Goal: Use online tool/utility: Utilize a website feature to perform a specific function

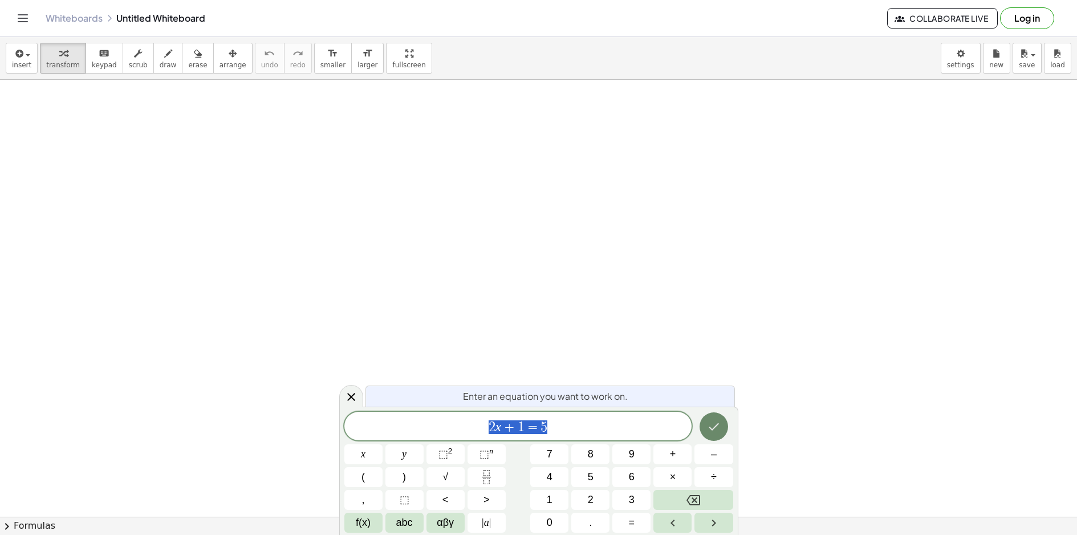
click at [717, 421] on icon "Done" at bounding box center [714, 427] width 14 height 14
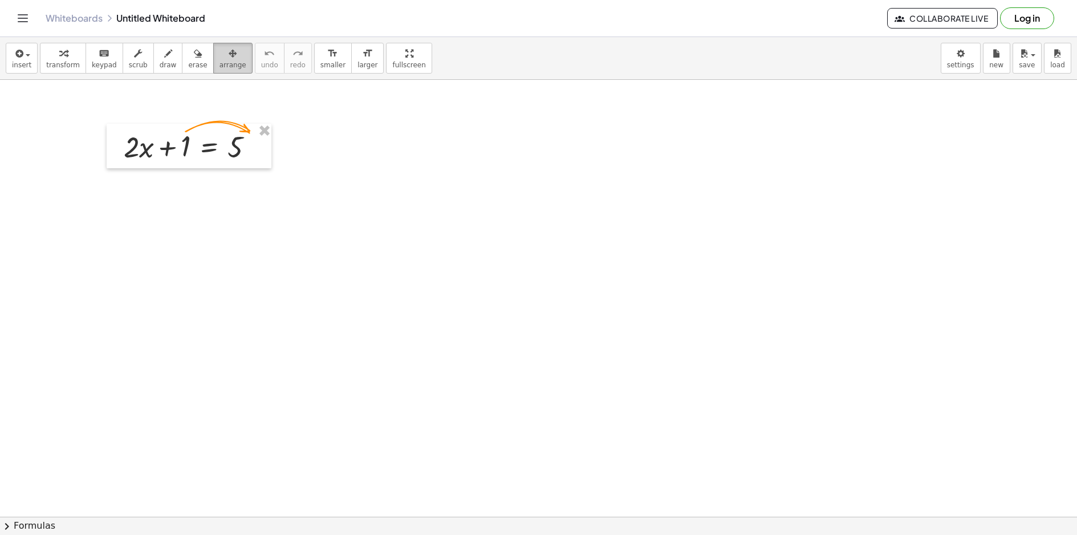
click at [229, 51] on icon "button" at bounding box center [233, 54] width 8 height 14
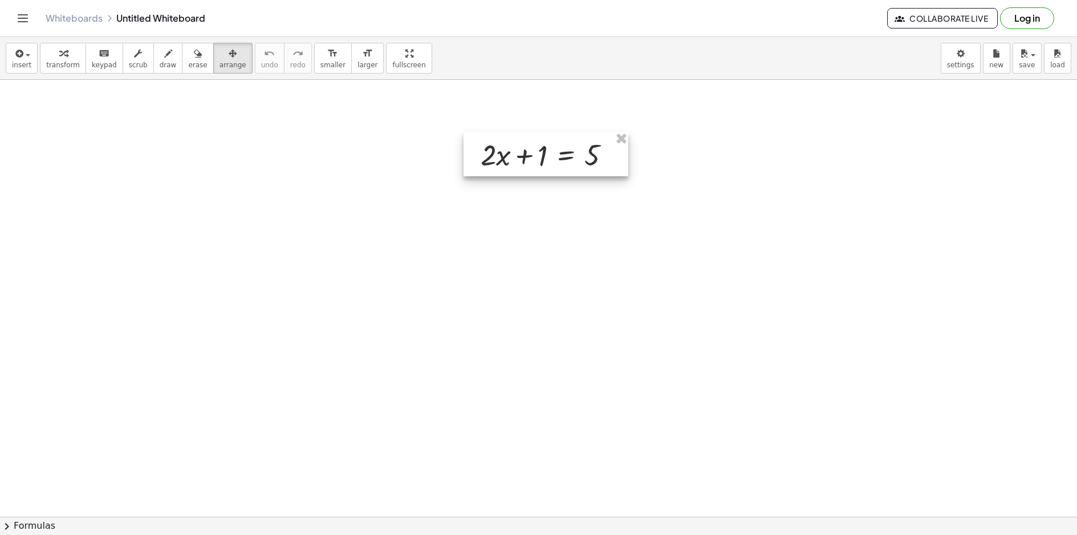
drag, startPoint x: 184, startPoint y: 149, endPoint x: 539, endPoint y: 159, distance: 354.8
click at [539, 159] on div at bounding box center [546, 154] width 165 height 44
click at [55, 66] on span "transform" at bounding box center [63, 65] width 34 height 8
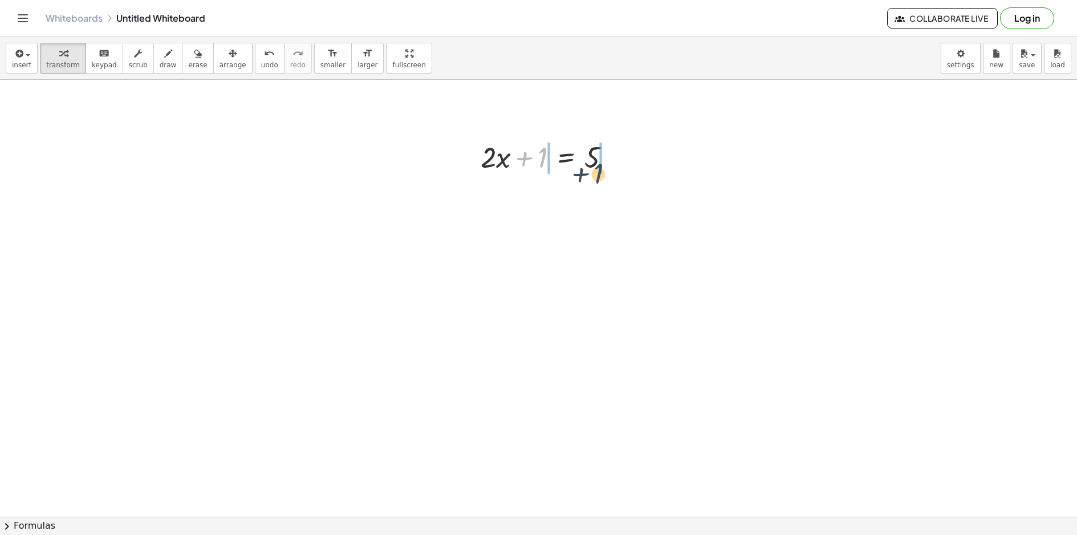
drag, startPoint x: 539, startPoint y: 160, endPoint x: 607, endPoint y: 165, distance: 68.7
click at [607, 165] on div at bounding box center [550, 156] width 151 height 39
click at [514, 197] on div at bounding box center [551, 195] width 224 height 39
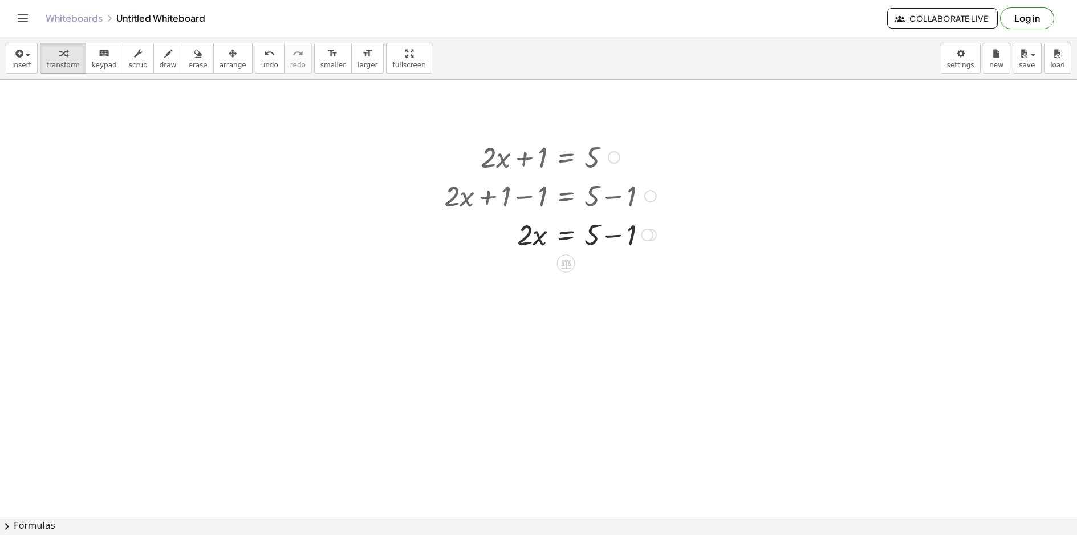
click at [610, 239] on div at bounding box center [551, 233] width 224 height 39
drag, startPoint x: 525, startPoint y: 306, endPoint x: 596, endPoint y: 291, distance: 73.3
click at [595, 284] on div at bounding box center [551, 272] width 224 height 39
drag, startPoint x: 530, startPoint y: 335, endPoint x: 527, endPoint y: 319, distance: 16.1
drag, startPoint x: 593, startPoint y: 392, endPoint x: 593, endPoint y: 374, distance: 18.2
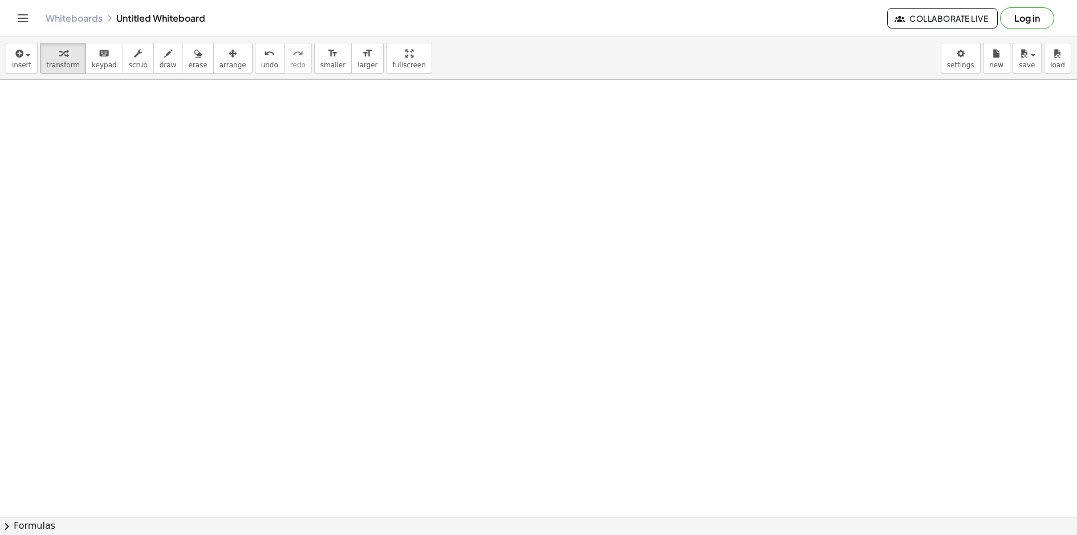
scroll to position [342, 0]
click at [106, 63] on span "keypad" at bounding box center [104, 65] width 25 height 8
click at [22, 60] on icon "button" at bounding box center [18, 54] width 10 height 14
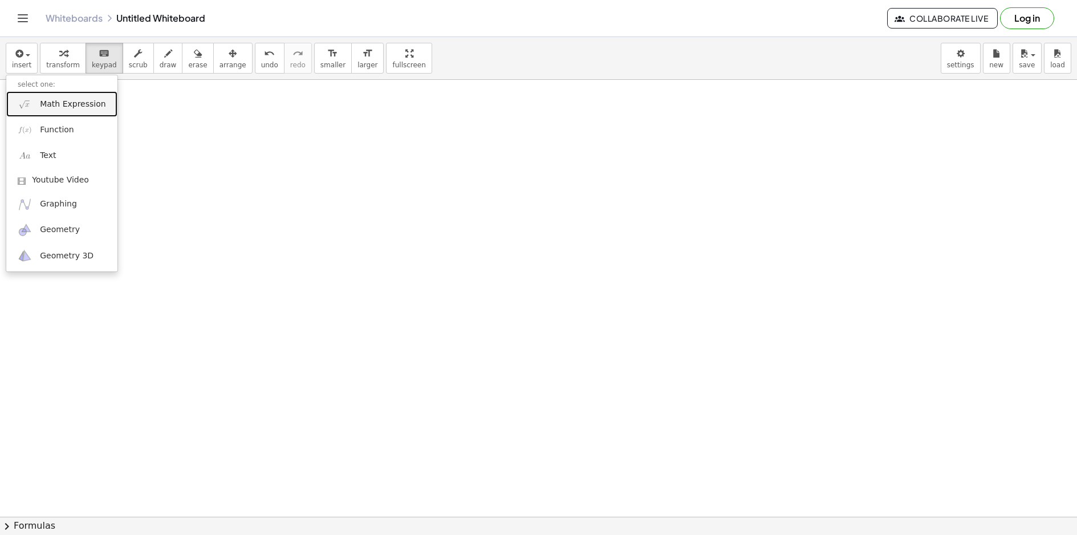
drag, startPoint x: 57, startPoint y: 100, endPoint x: 66, endPoint y: 103, distance: 9.6
click at [58, 100] on span "Math Expression" at bounding box center [73, 104] width 66 height 11
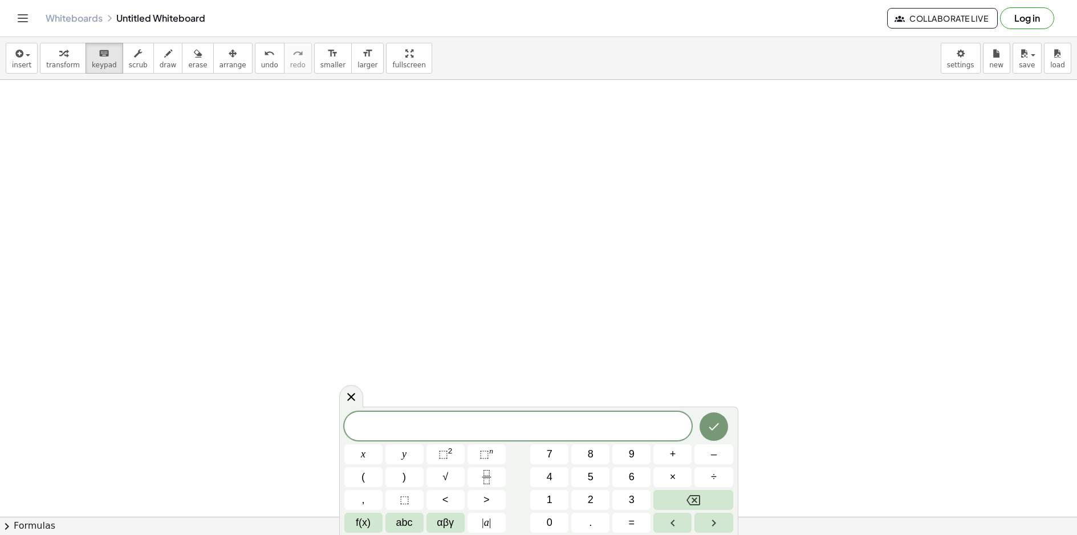
click at [571, 419] on span "​" at bounding box center [518, 427] width 348 height 16
click at [710, 414] on button "Done" at bounding box center [714, 425] width 29 height 29
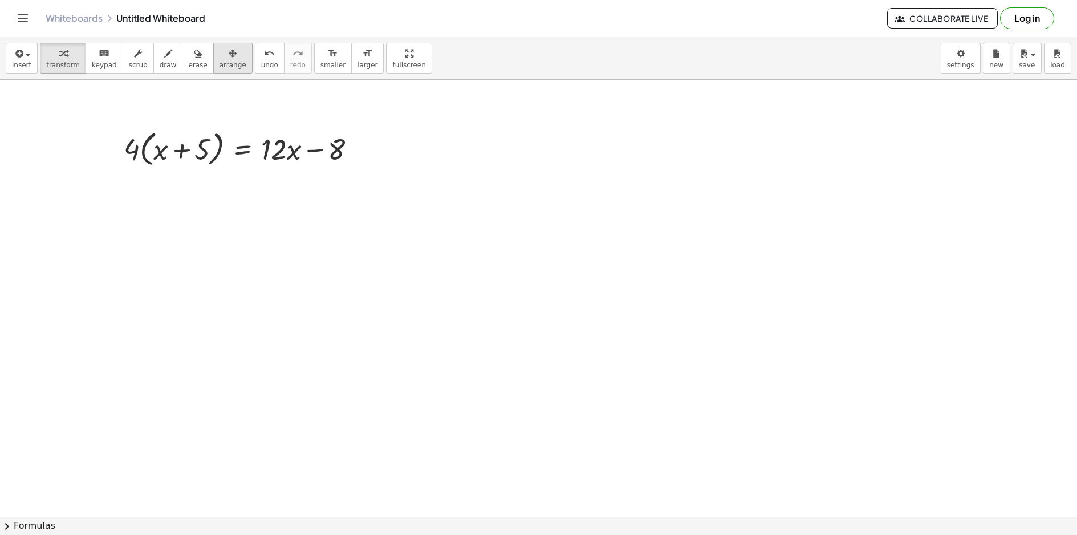
click at [220, 59] on div "button" at bounding box center [233, 53] width 27 height 14
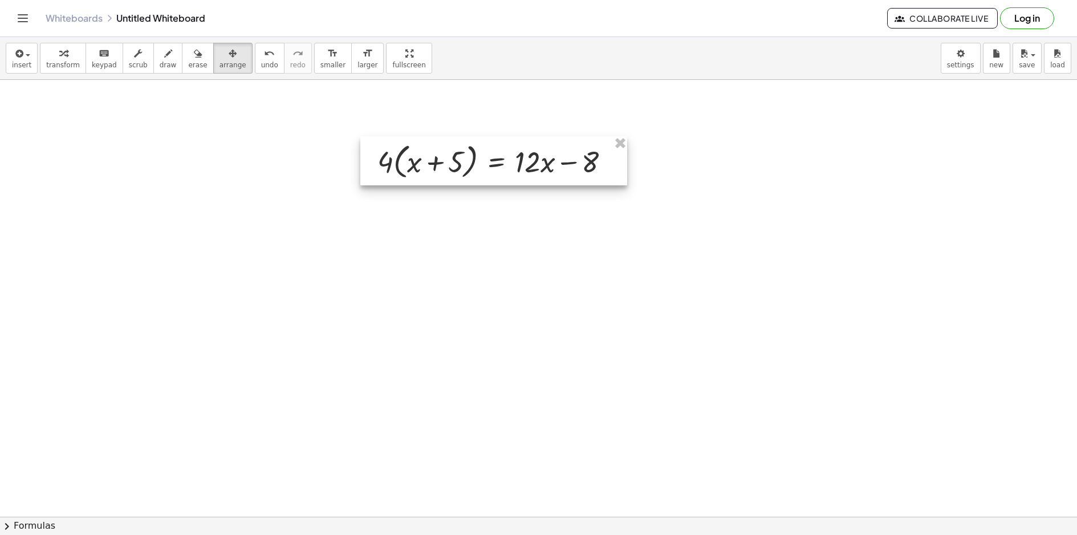
drag, startPoint x: 241, startPoint y: 158, endPoint x: 494, endPoint y: 171, distance: 254.1
click at [494, 171] on div at bounding box center [493, 160] width 267 height 49
click at [284, 243] on div at bounding box center [538, 212] width 1077 height 948
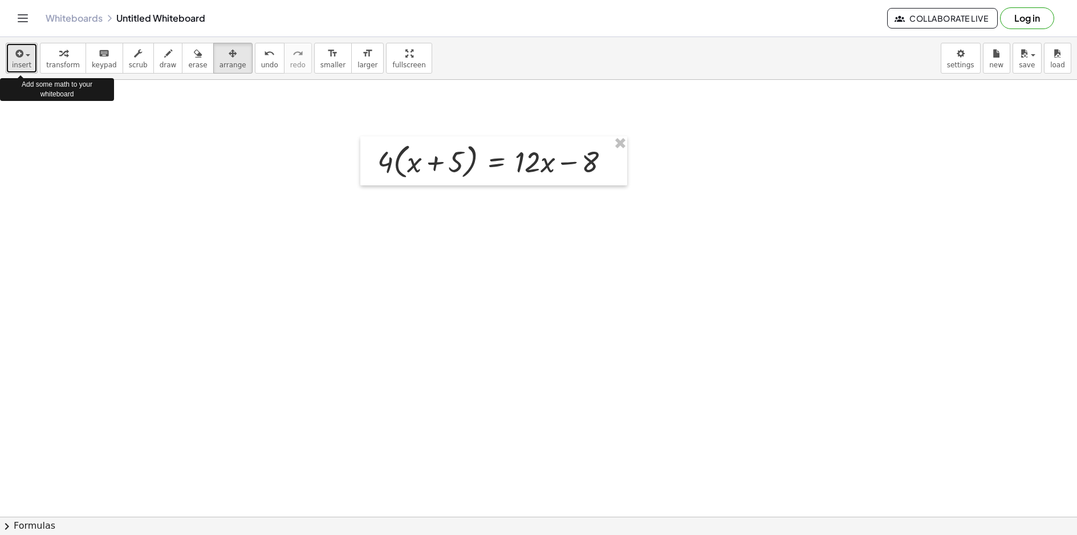
click at [21, 68] on span "insert" at bounding box center [21, 65] width 19 height 8
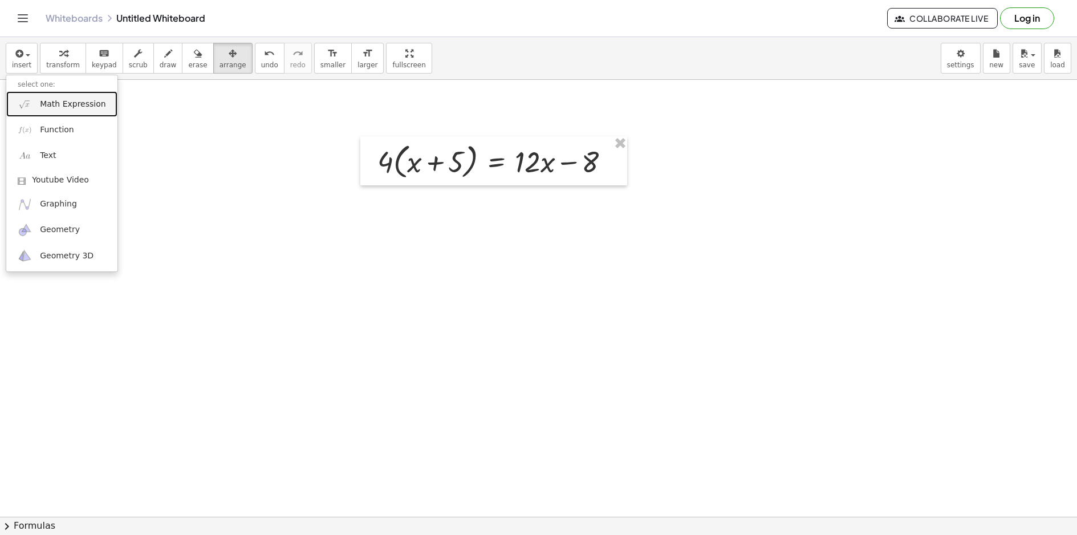
click at [60, 95] on link "Math Expression" at bounding box center [61, 104] width 111 height 26
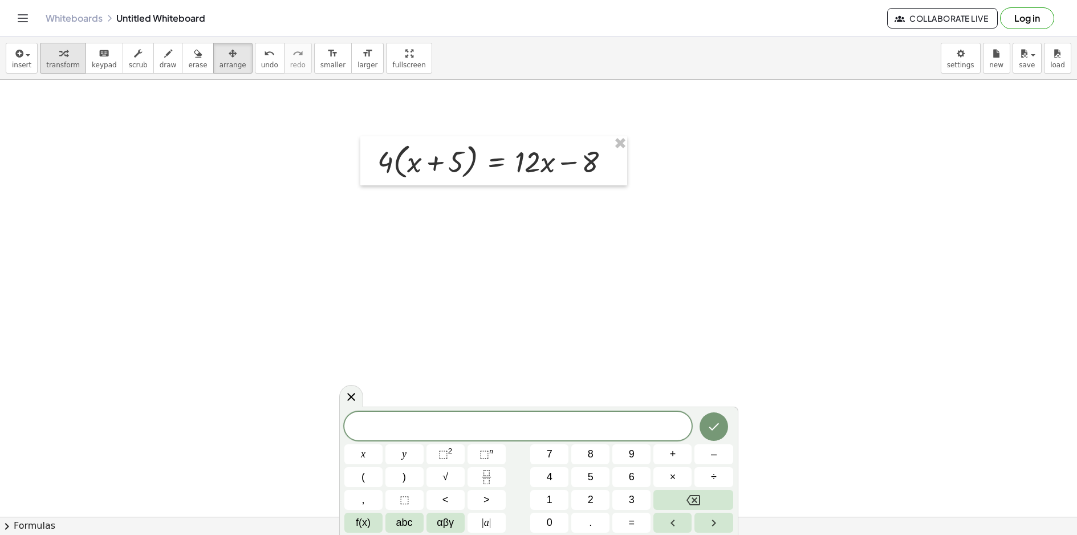
click at [59, 55] on icon "button" at bounding box center [63, 54] width 8 height 14
drag, startPoint x: 591, startPoint y: 164, endPoint x: 526, endPoint y: 162, distance: 65.6
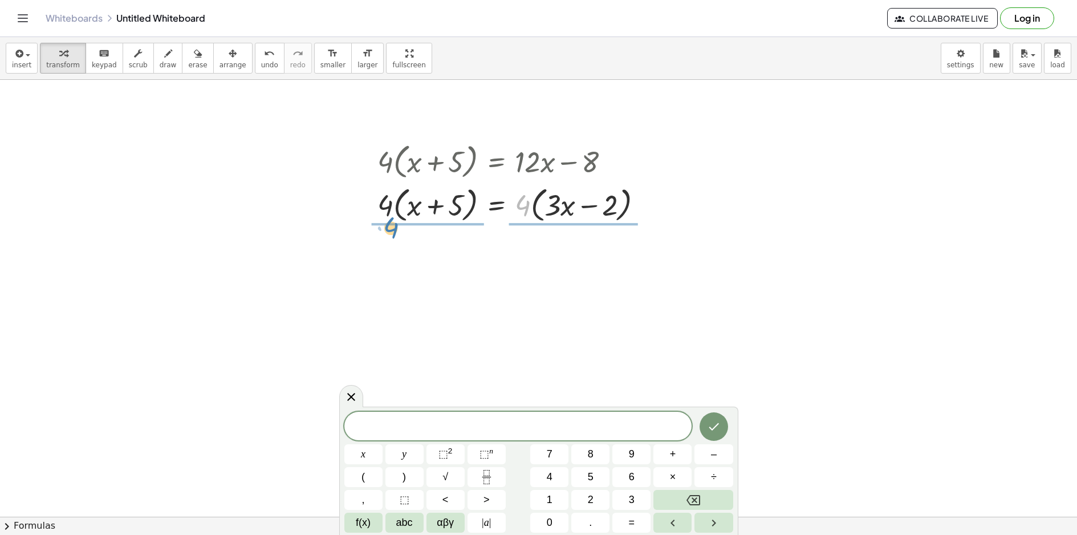
drag, startPoint x: 520, startPoint y: 204, endPoint x: 396, endPoint y: 228, distance: 126.6
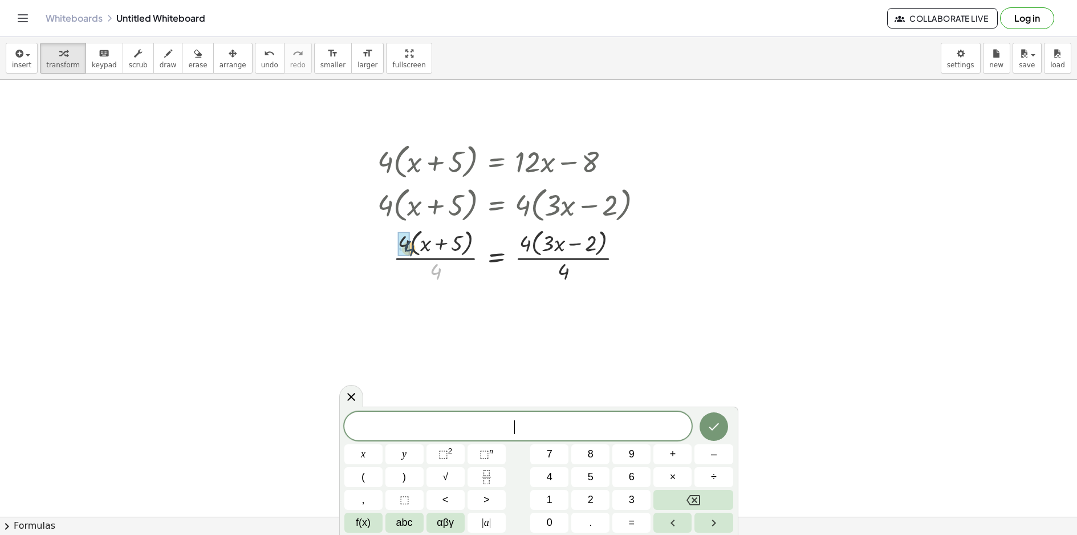
drag, startPoint x: 427, startPoint y: 264, endPoint x: 412, endPoint y: 243, distance: 25.5
click at [412, 243] on div at bounding box center [515, 255] width 286 height 60
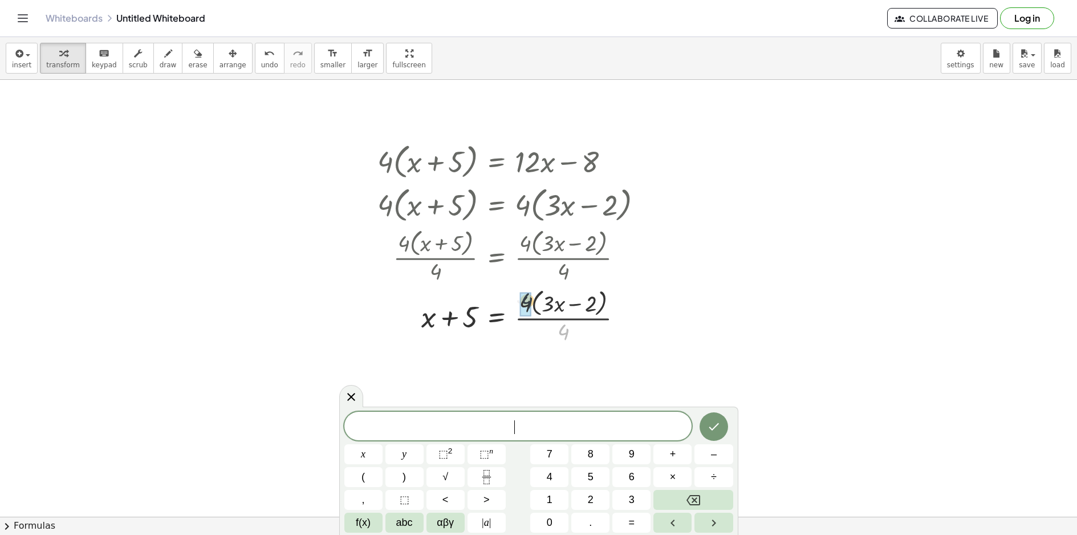
drag, startPoint x: 560, startPoint y: 323, endPoint x: 523, endPoint y: 297, distance: 45.4
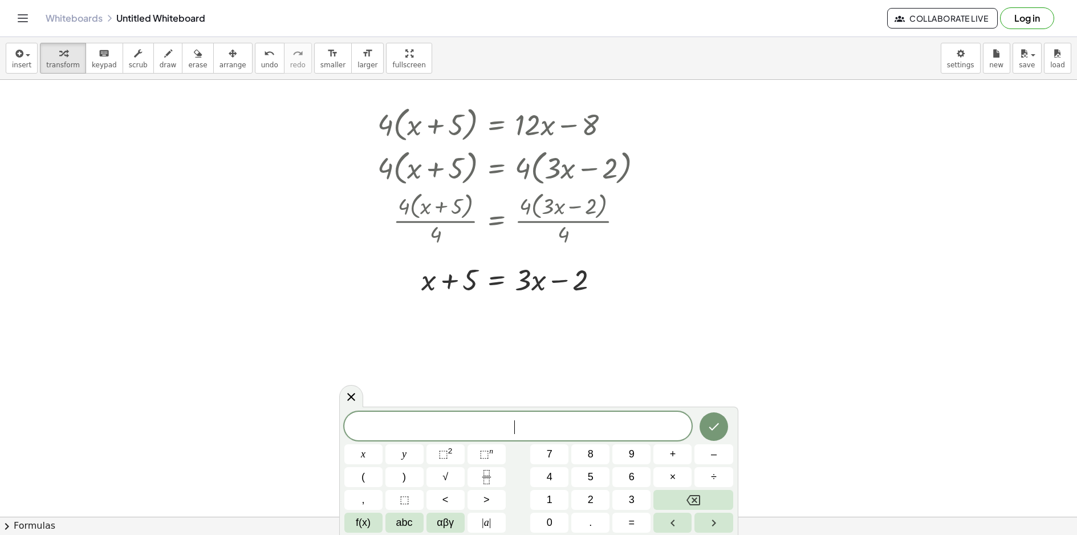
scroll to position [399, 0]
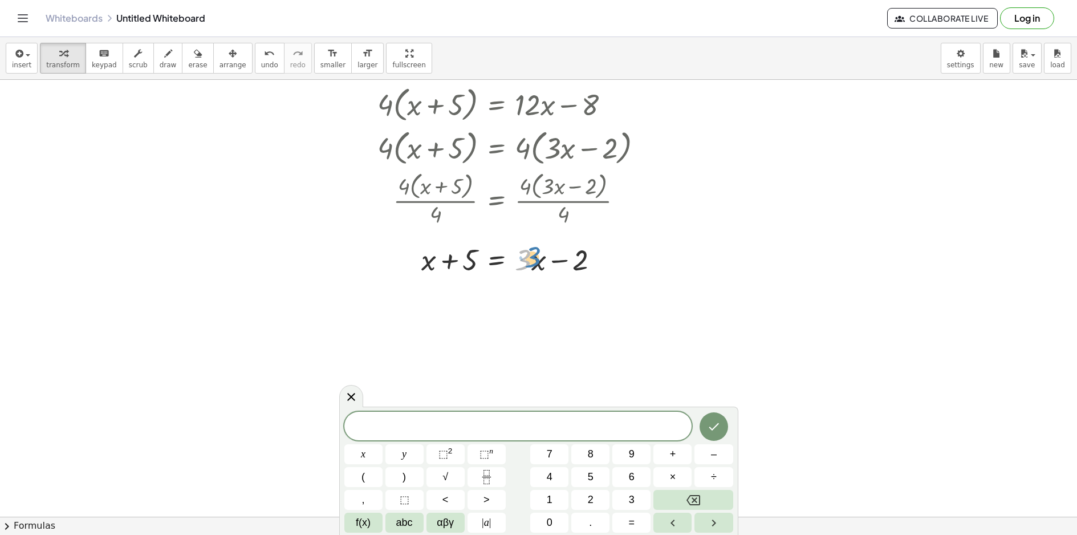
drag, startPoint x: 527, startPoint y: 263, endPoint x: 536, endPoint y: 262, distance: 8.6
click at [535, 262] on div at bounding box center [515, 259] width 286 height 39
drag, startPoint x: 562, startPoint y: 262, endPoint x: 465, endPoint y: 263, distance: 97.5
click at [462, 261] on div at bounding box center [515, 259] width 286 height 39
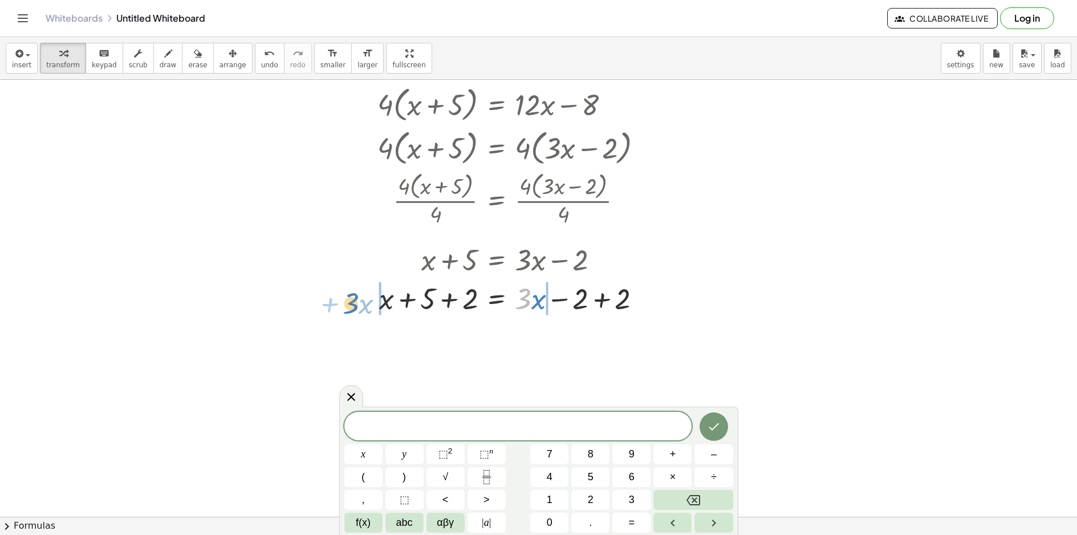
drag, startPoint x: 523, startPoint y: 297, endPoint x: 348, endPoint y: 302, distance: 175.7
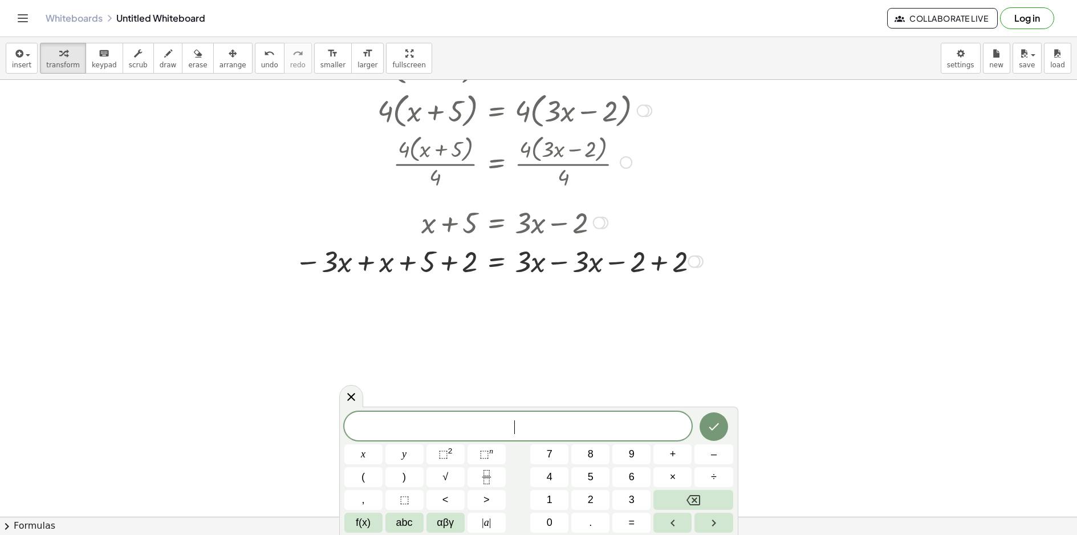
scroll to position [456, 0]
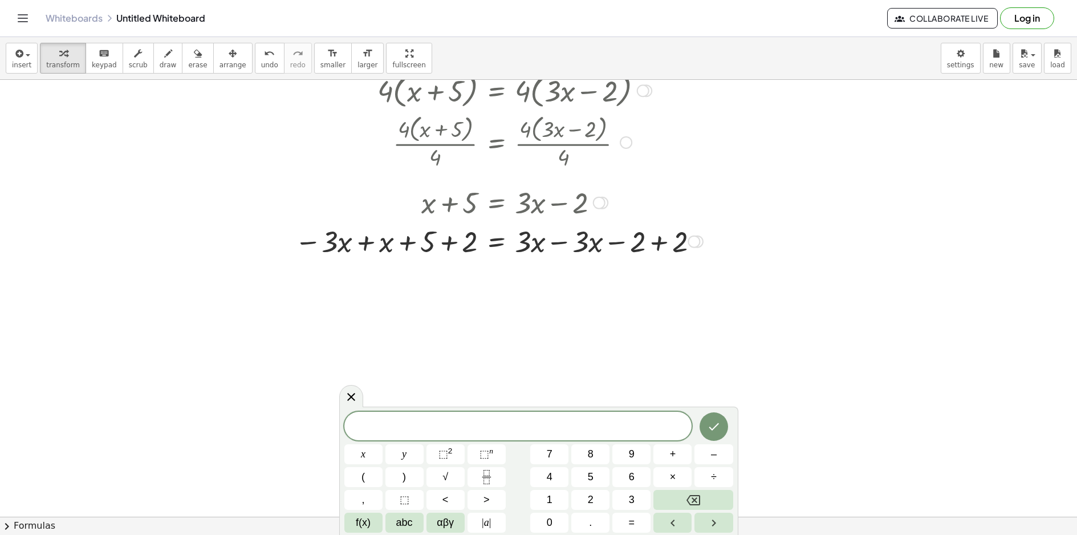
click at [555, 245] on div at bounding box center [499, 240] width 420 height 39
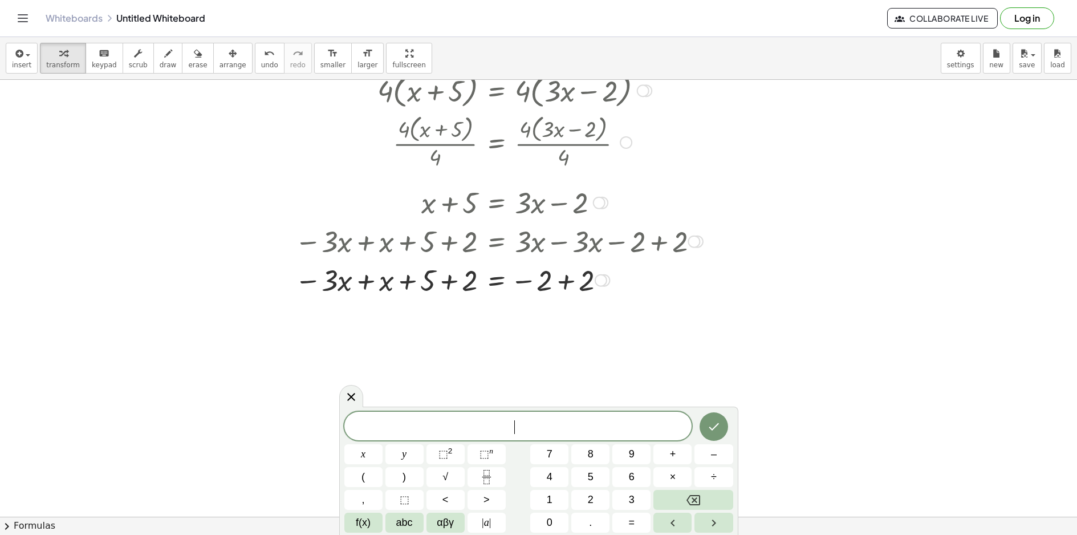
click at [566, 282] on div at bounding box center [499, 279] width 420 height 39
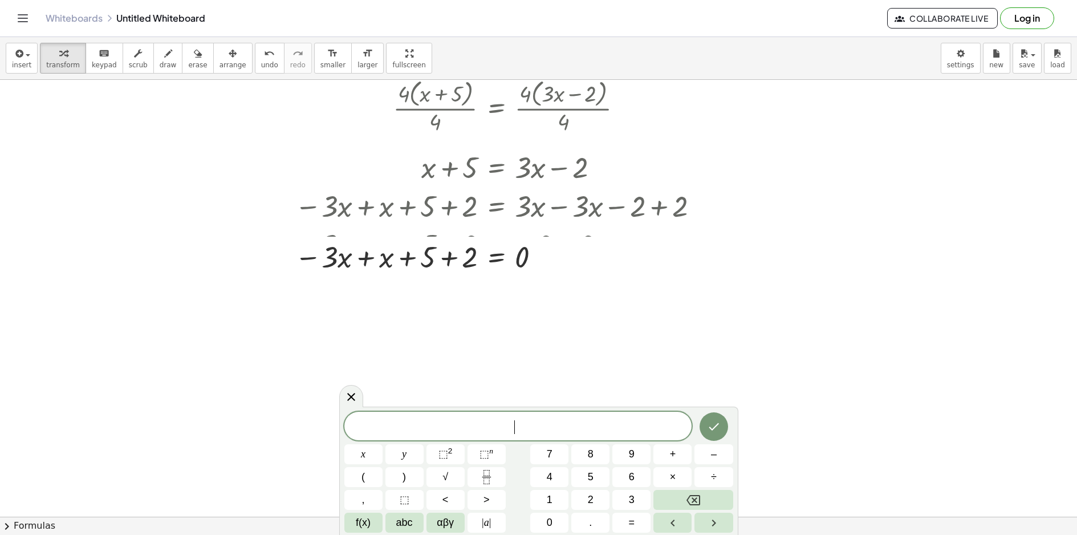
scroll to position [511, 0]
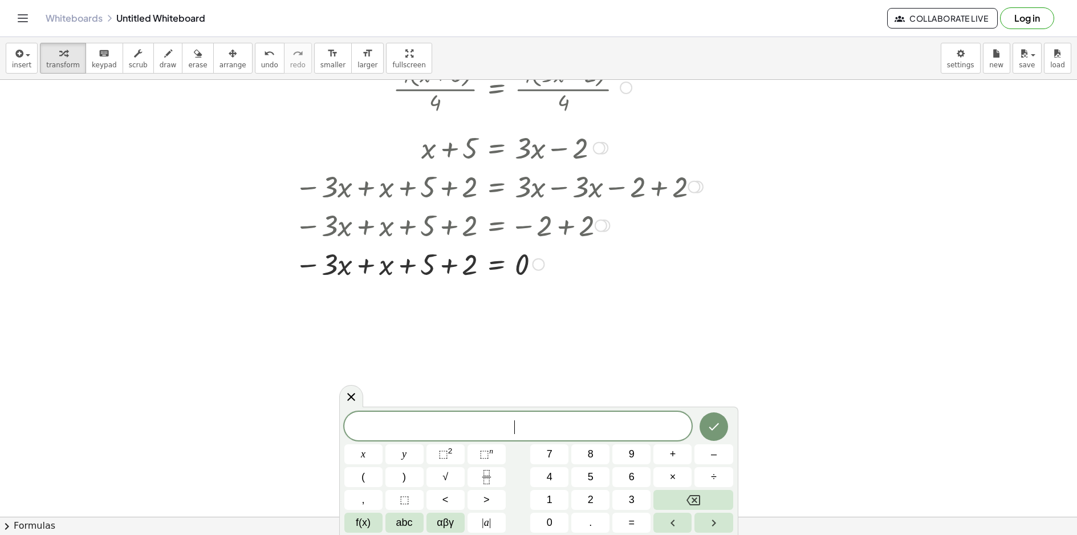
click at [454, 266] on div at bounding box center [499, 263] width 420 height 39
click at [411, 265] on div at bounding box center [499, 263] width 420 height 39
drag, startPoint x: 447, startPoint y: 302, endPoint x: 526, endPoint y: 312, distance: 80.6
click at [526, 312] on div at bounding box center [499, 302] width 420 height 39
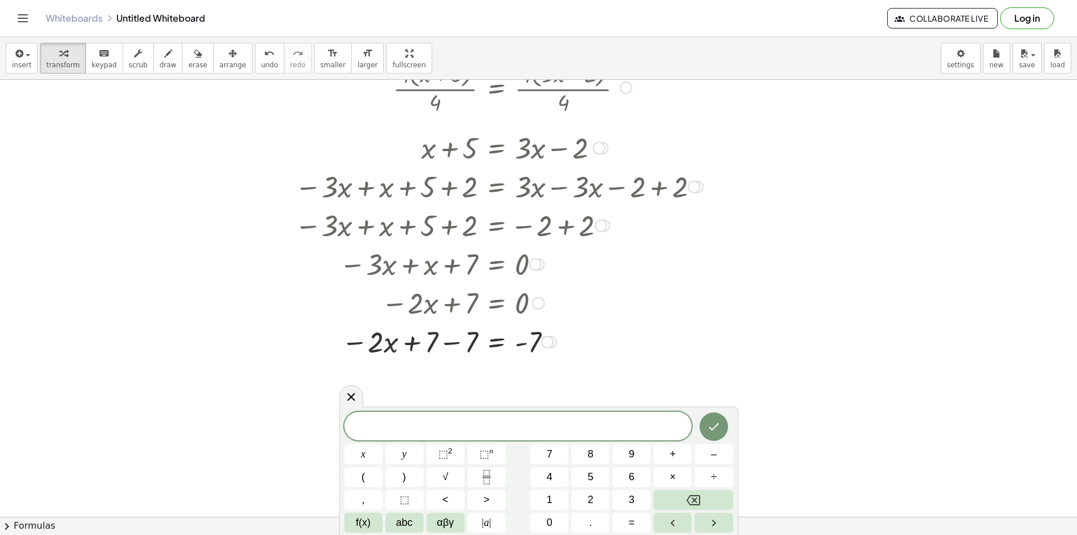
click at [451, 339] on div at bounding box center [499, 341] width 420 height 39
click at [521, 345] on div at bounding box center [499, 341] width 420 height 39
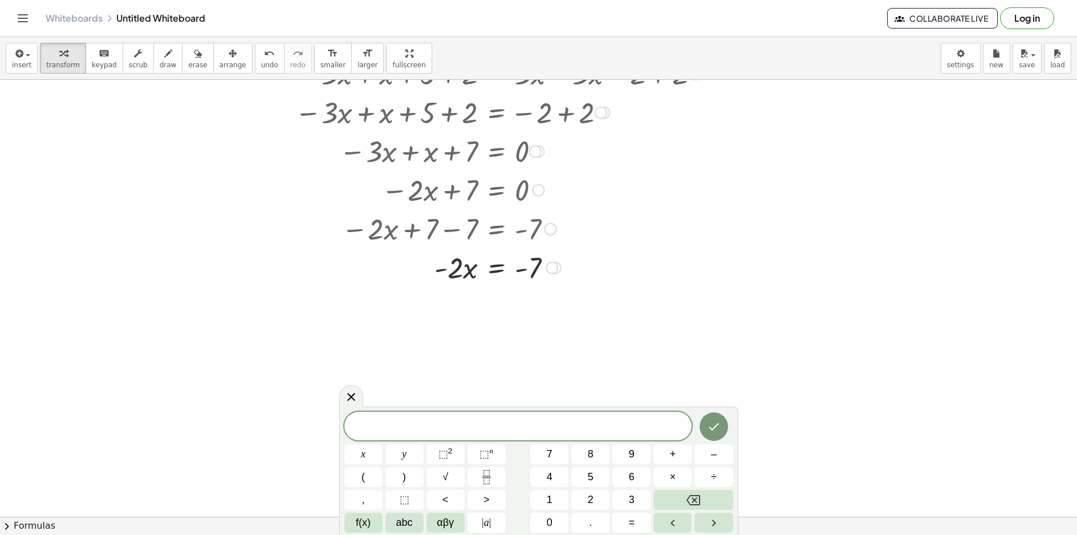
scroll to position [625, 0]
drag, startPoint x: 451, startPoint y: 270, endPoint x: 525, endPoint y: 292, distance: 77.8
click at [457, 316] on div at bounding box center [499, 313] width 420 height 57
click at [529, 318] on div at bounding box center [499, 319] width 420 height 57
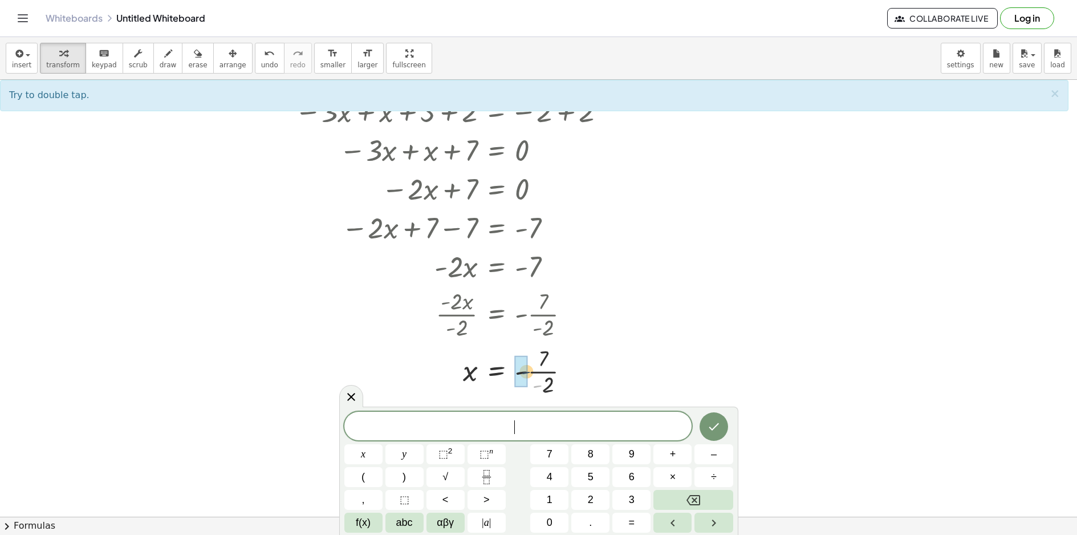
drag, startPoint x: 536, startPoint y: 385, endPoint x: 521, endPoint y: 371, distance: 20.6
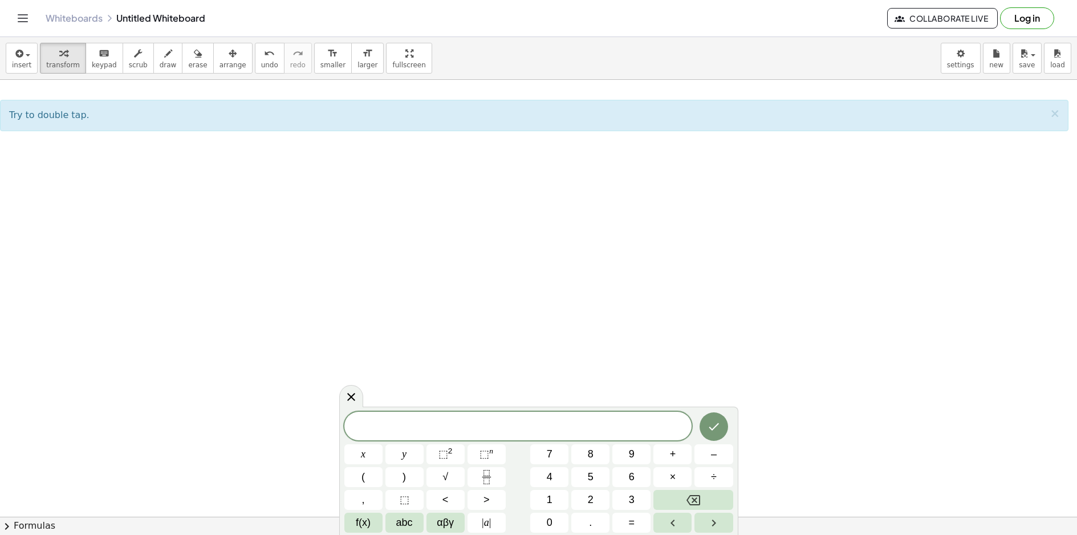
scroll to position [1045, 0]
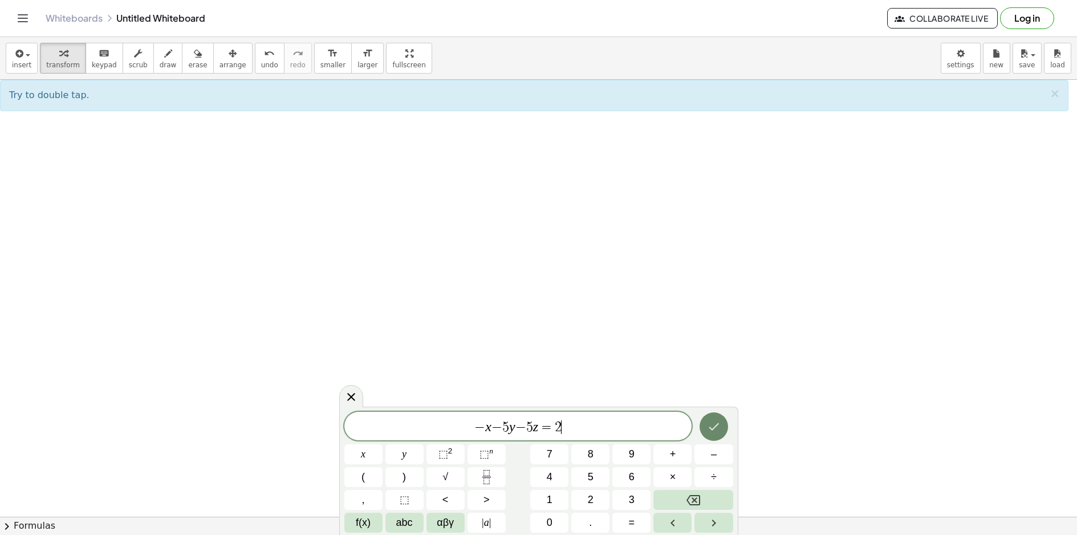
click at [709, 427] on icon "Done" at bounding box center [714, 427] width 14 height 14
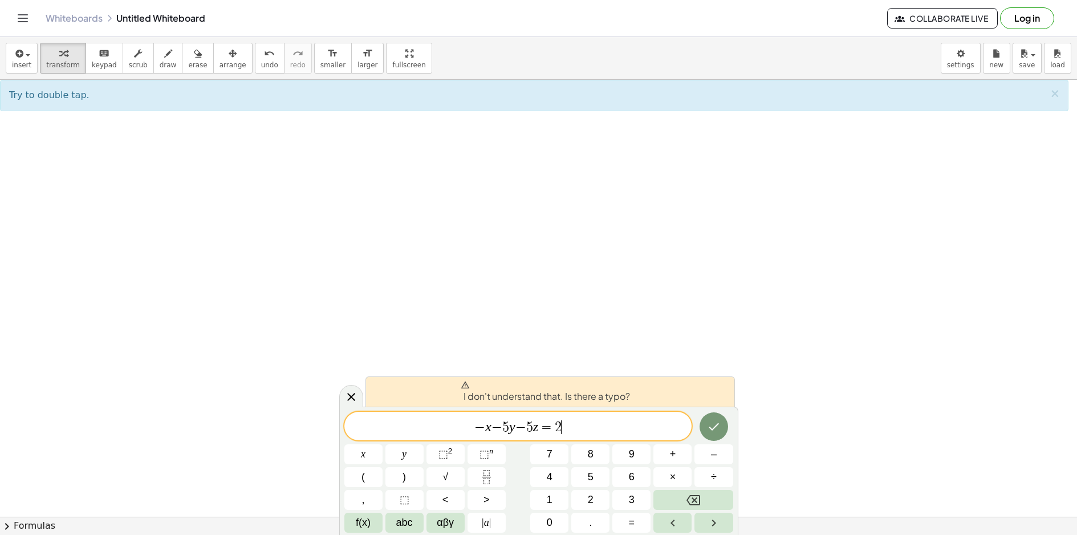
click at [623, 432] on span "− x − 5 y − 5 z = 2 ​" at bounding box center [518, 427] width 348 height 16
drag, startPoint x: 623, startPoint y: 432, endPoint x: 266, endPoint y: 425, distance: 357.6
click at [244, 429] on body "Graspable Math Activities Get Started Activity Bank Assigned Work Classes White…" at bounding box center [538, 267] width 1077 height 535
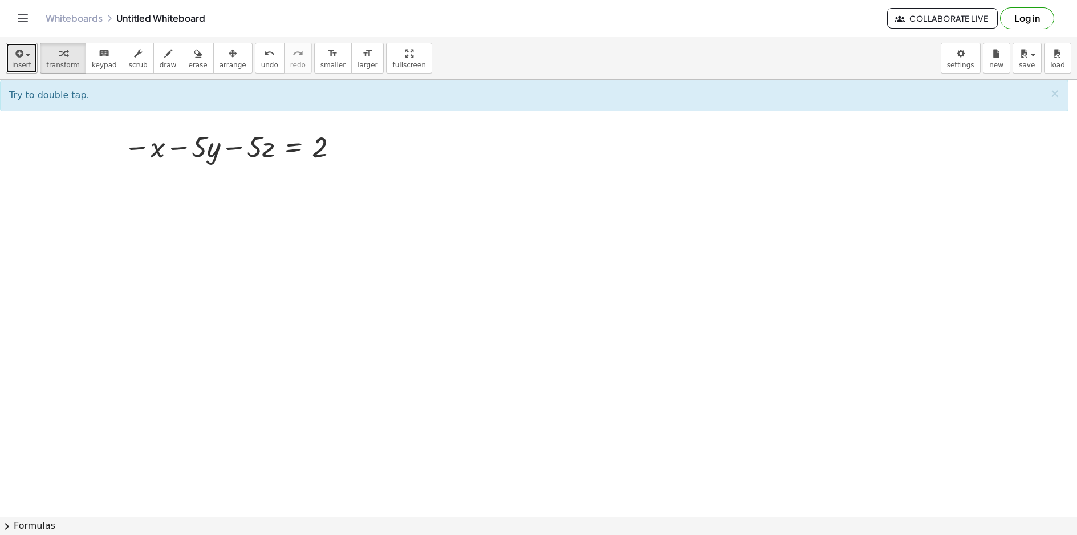
click at [11, 58] on button "insert" at bounding box center [22, 58] width 32 height 31
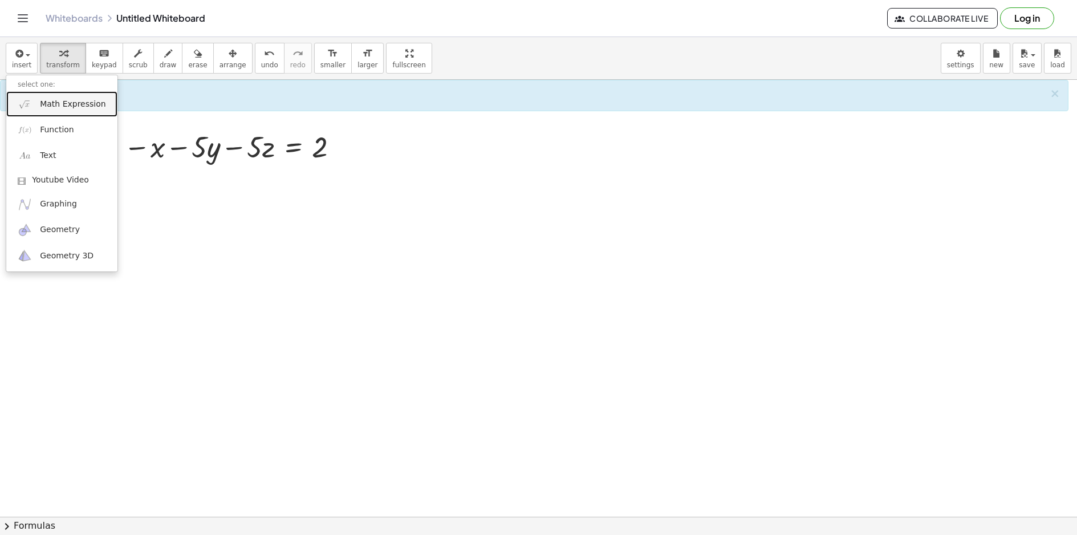
click at [54, 105] on span "Math Expression" at bounding box center [73, 104] width 66 height 11
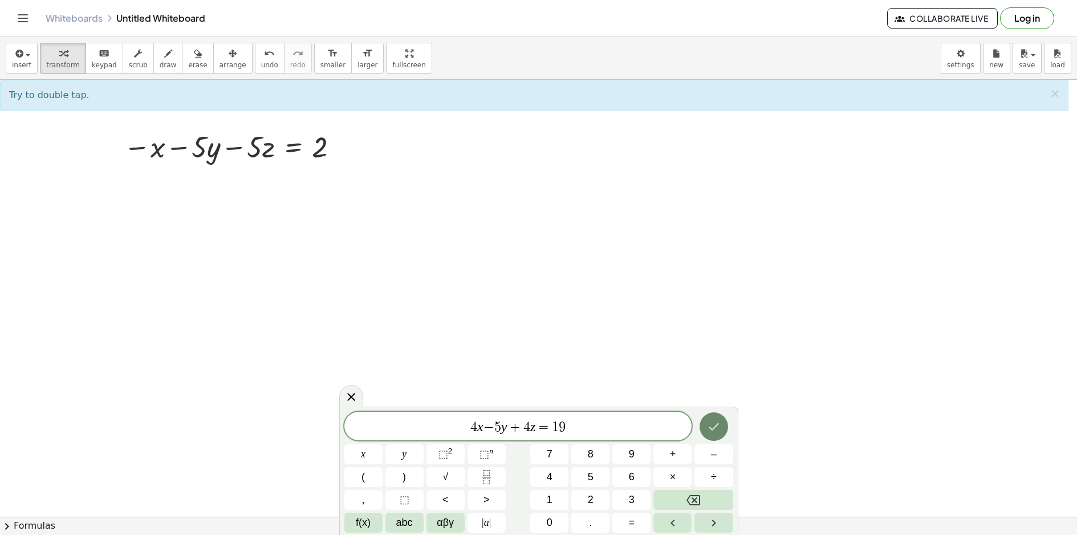
click at [715, 440] on button "Done" at bounding box center [714, 426] width 29 height 29
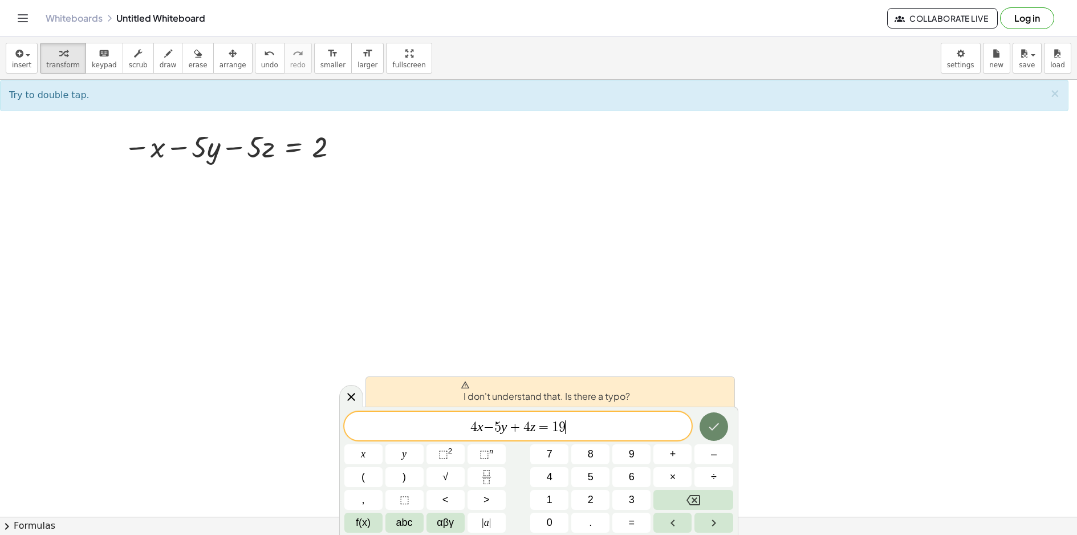
click at [711, 432] on icon "Done" at bounding box center [714, 427] width 14 height 14
drag, startPoint x: 474, startPoint y: 423, endPoint x: 492, endPoint y: 425, distance: 17.2
click at [463, 422] on span "4 x − 5 y + 4 z = 1 9" at bounding box center [518, 427] width 348 height 16
drag, startPoint x: 510, startPoint y: 424, endPoint x: 488, endPoint y: 423, distance: 21.7
click at [488, 423] on span "4 x − 5 y + 4 z = 1 9" at bounding box center [518, 427] width 348 height 16
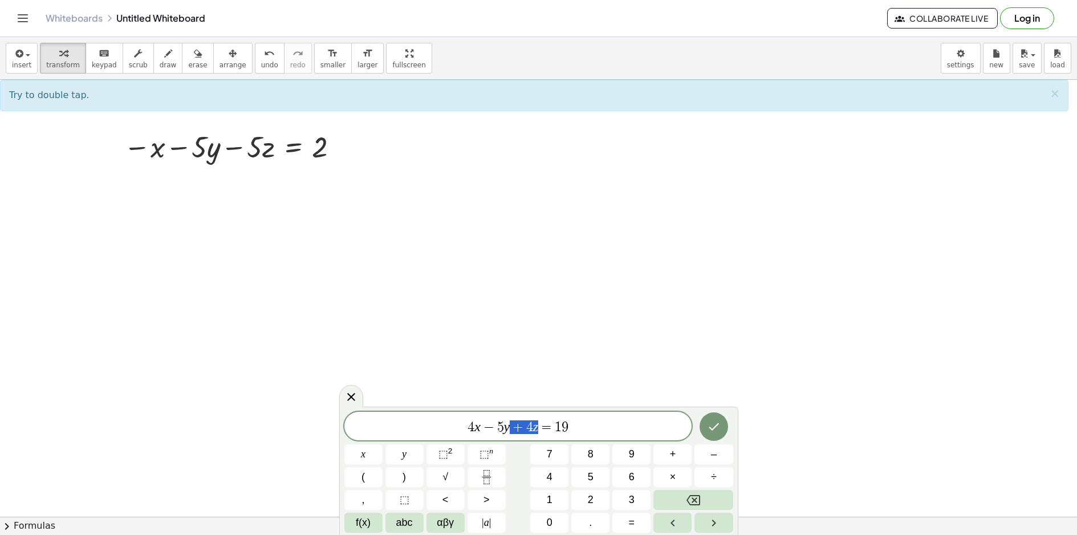
drag, startPoint x: 539, startPoint y: 427, endPoint x: 517, endPoint y: 419, distance: 24.2
click at [517, 419] on span "4 x − 5 y + 4 z = 1 9" at bounding box center [518, 427] width 348 height 16
click at [716, 425] on icon "Done" at bounding box center [714, 427] width 14 height 14
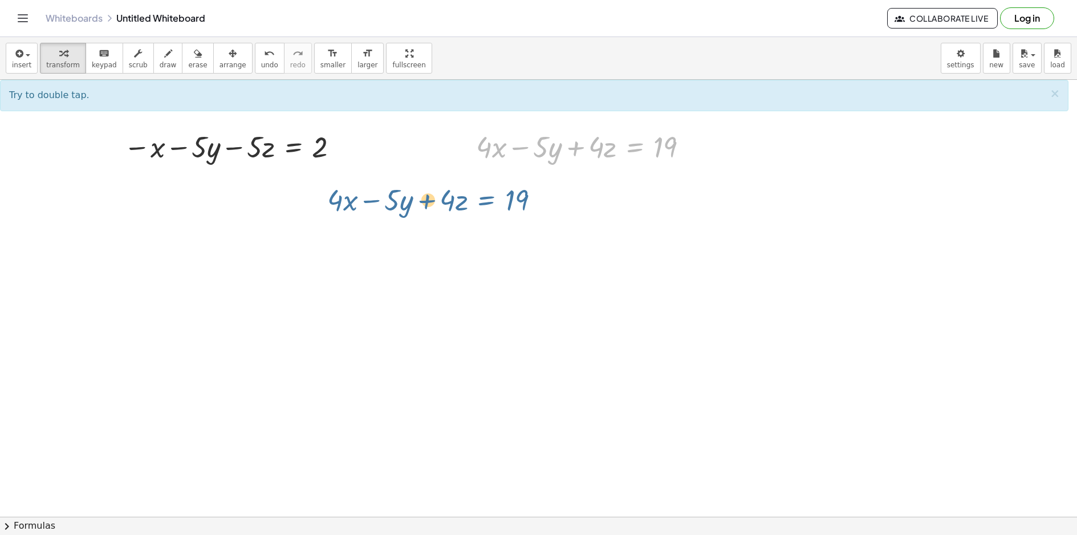
drag, startPoint x: 631, startPoint y: 148, endPoint x: 638, endPoint y: 153, distance: 8.9
click at [638, 153] on div at bounding box center [586, 146] width 233 height 39
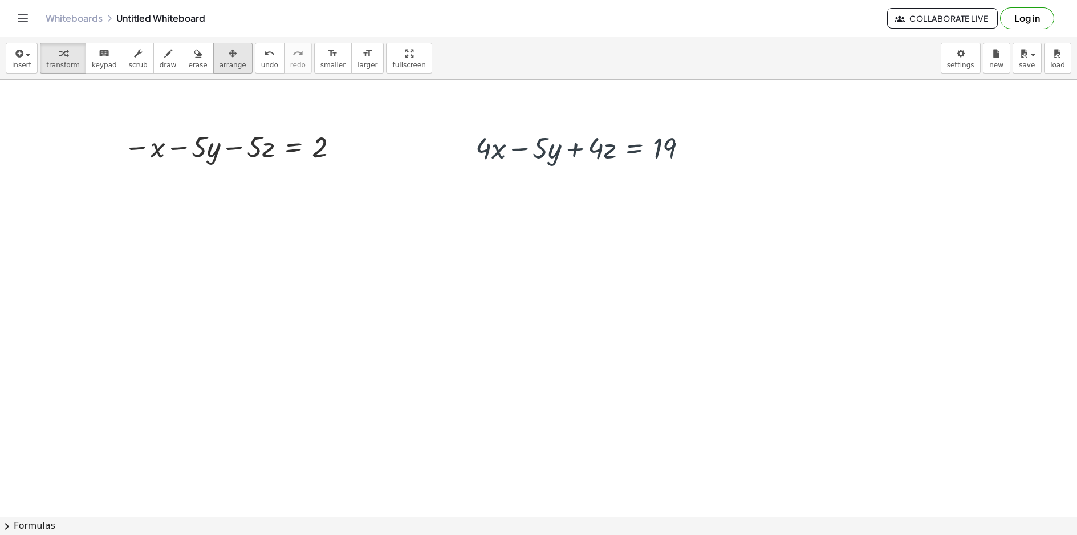
click at [220, 58] on div "button" at bounding box center [233, 53] width 27 height 14
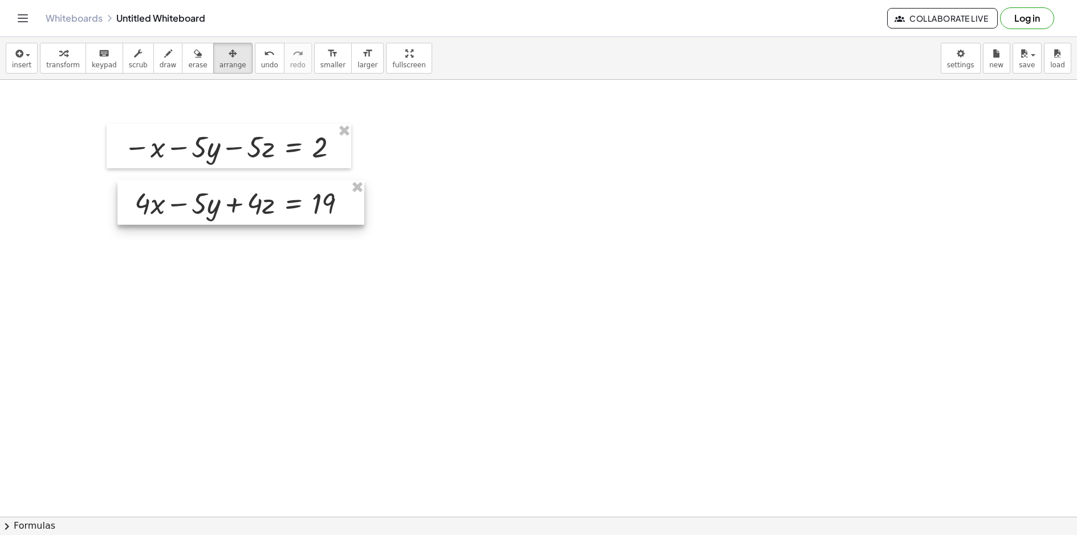
drag, startPoint x: 564, startPoint y: 178, endPoint x: 250, endPoint y: 208, distance: 315.1
click at [250, 208] on div at bounding box center [240, 202] width 247 height 44
drag, startPoint x: 17, startPoint y: 62, endPoint x: 25, endPoint y: 67, distance: 9.2
click at [18, 62] on span "insert" at bounding box center [21, 65] width 19 height 8
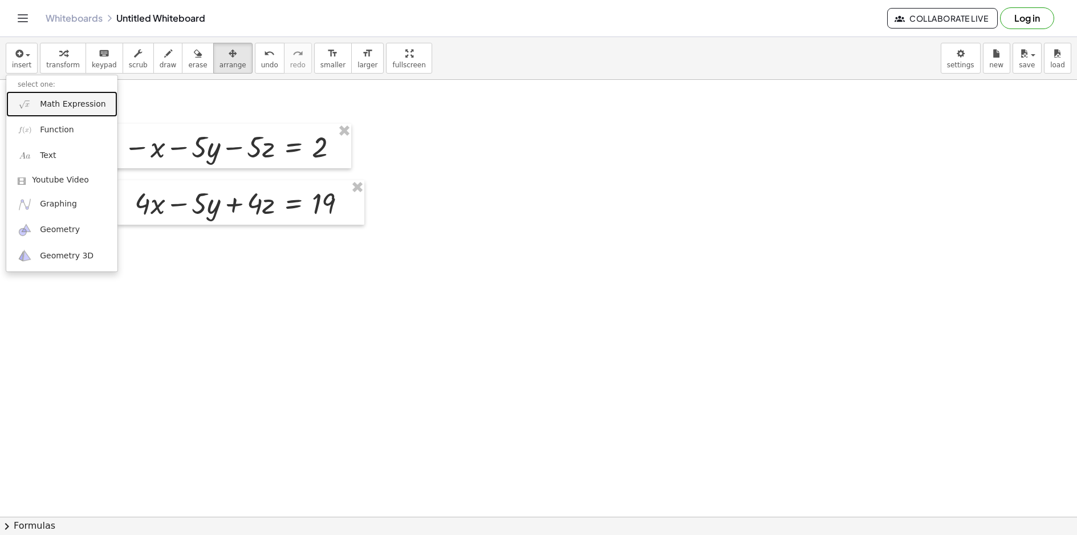
click at [46, 112] on link "Math Expression" at bounding box center [61, 104] width 111 height 26
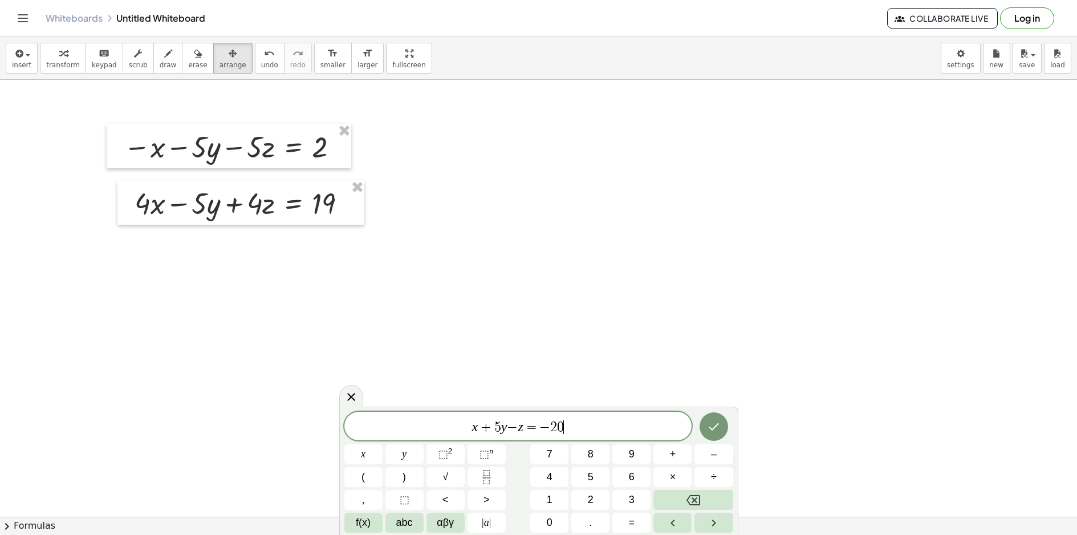
click at [383, 444] on div at bounding box center [363, 454] width 38 height 20
click at [712, 422] on icon "Done" at bounding box center [714, 427] width 14 height 14
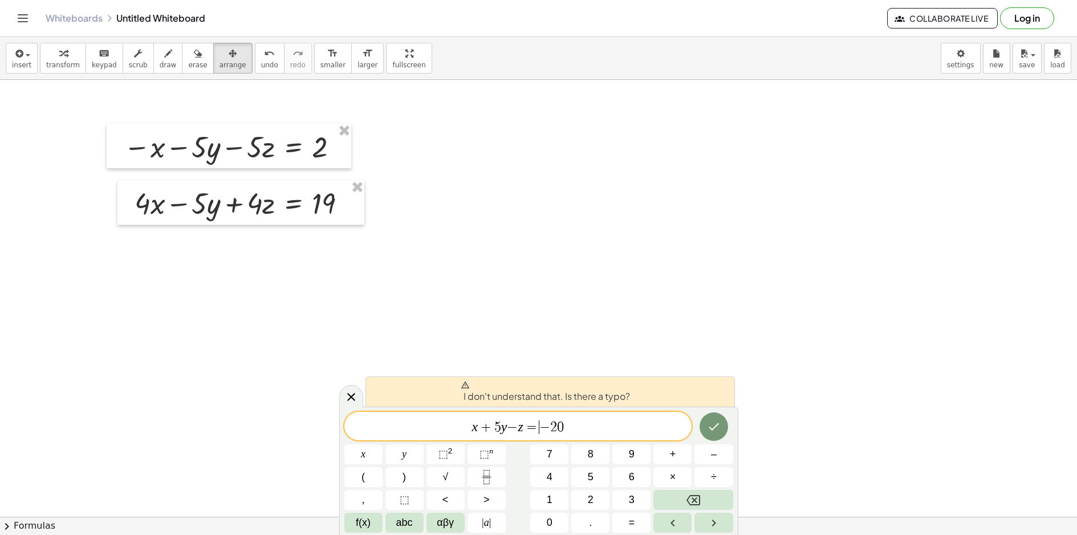
click at [538, 427] on span "x + 5 y − z = ​ − 2 0" at bounding box center [518, 427] width 348 height 16
click at [519, 425] on span "x + 5 y − ​ z = − 2 0" at bounding box center [518, 427] width 348 height 16
click at [525, 425] on span "=" at bounding box center [531, 427] width 17 height 14
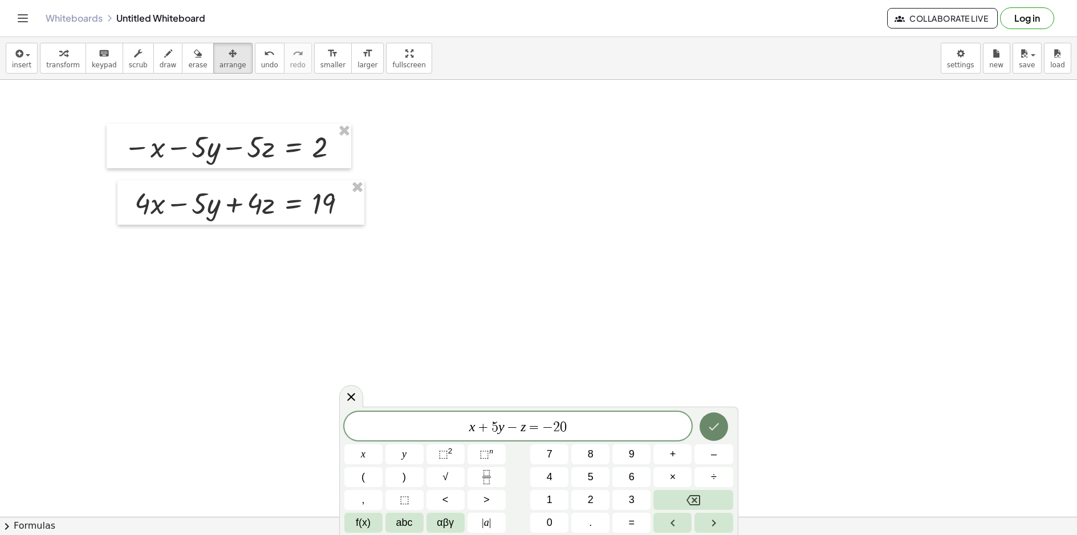
click at [713, 421] on icon "Done" at bounding box center [714, 427] width 14 height 14
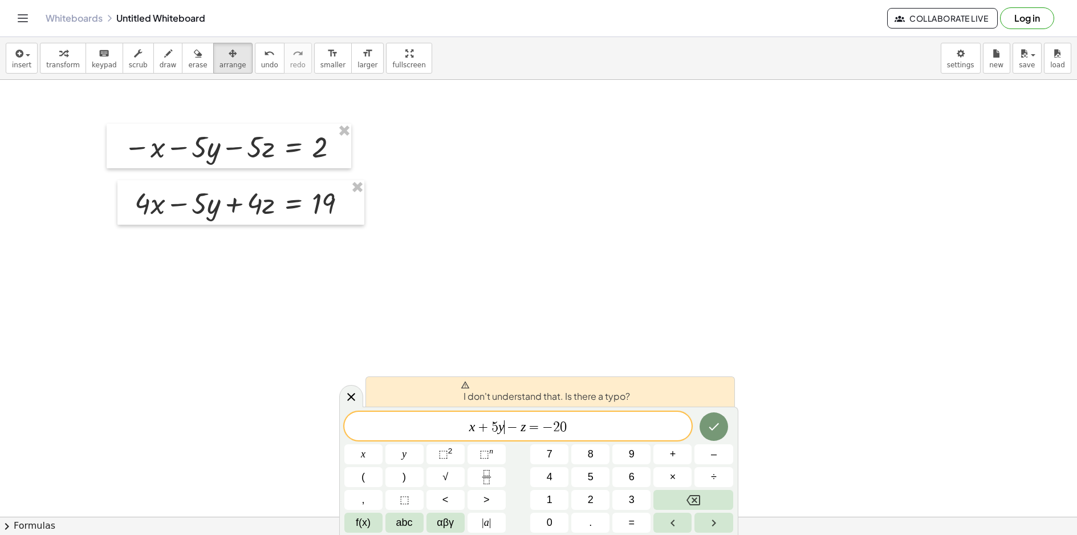
click at [506, 425] on span "−" at bounding box center [513, 427] width 17 height 14
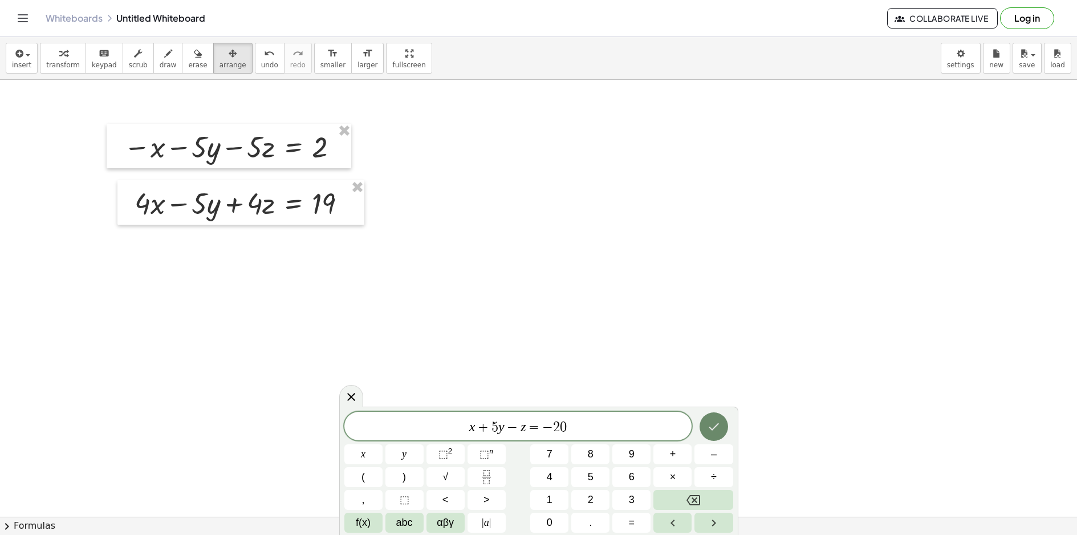
click at [715, 430] on icon "Done" at bounding box center [714, 427] width 14 height 14
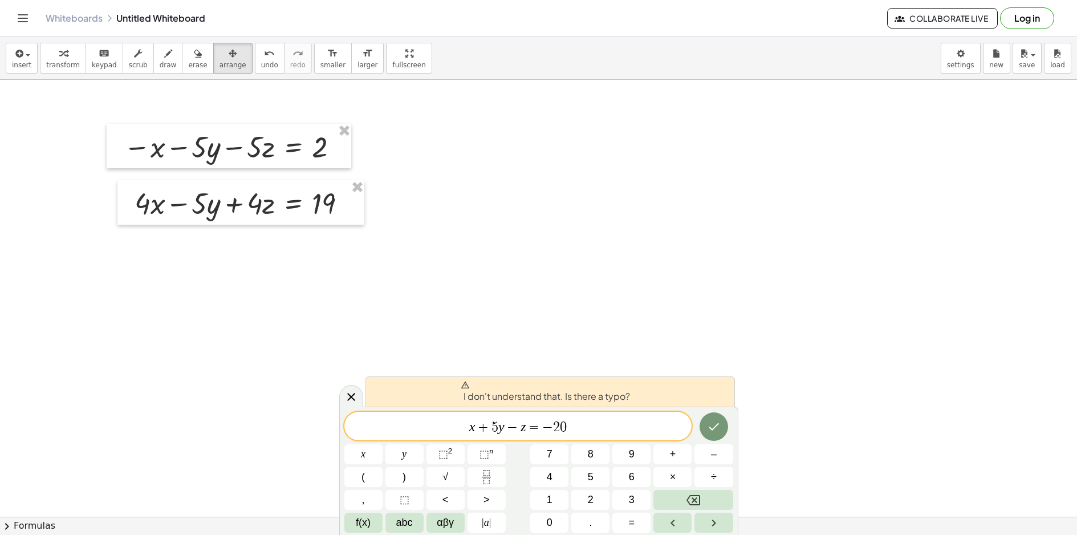
click at [487, 426] on span "+" at bounding box center [483, 427] width 17 height 14
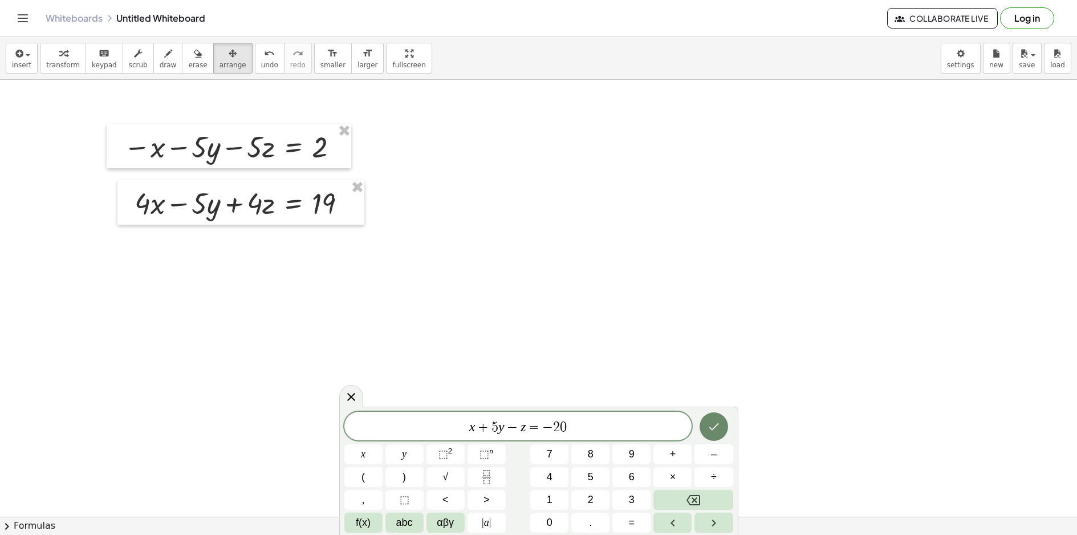
click at [717, 424] on icon "Done" at bounding box center [714, 427] width 14 height 14
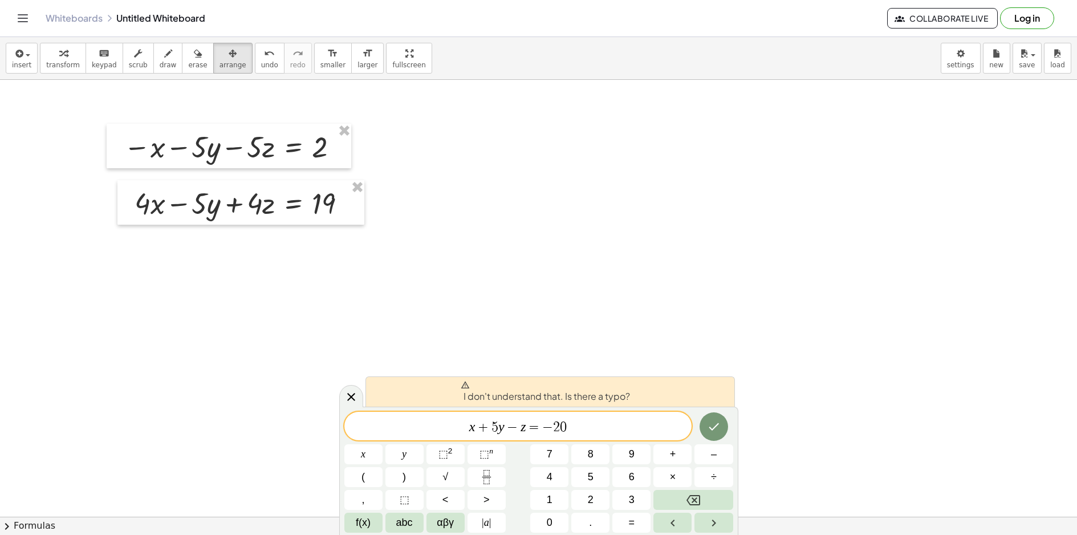
click at [569, 423] on span "x + ​ 5 y − z = − 2 0" at bounding box center [518, 427] width 348 height 16
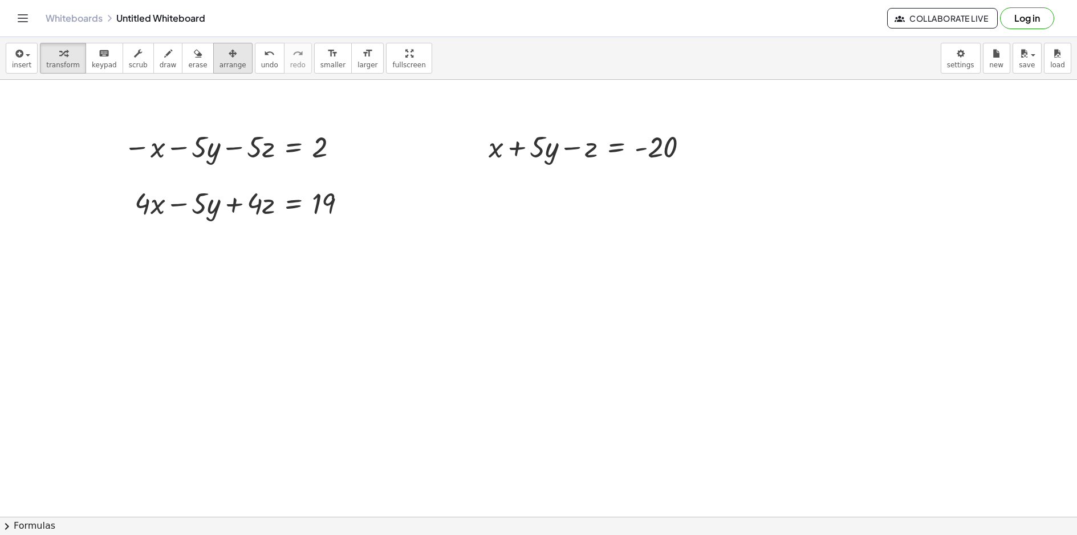
click at [217, 45] on button "arrange" at bounding box center [232, 58] width 39 height 31
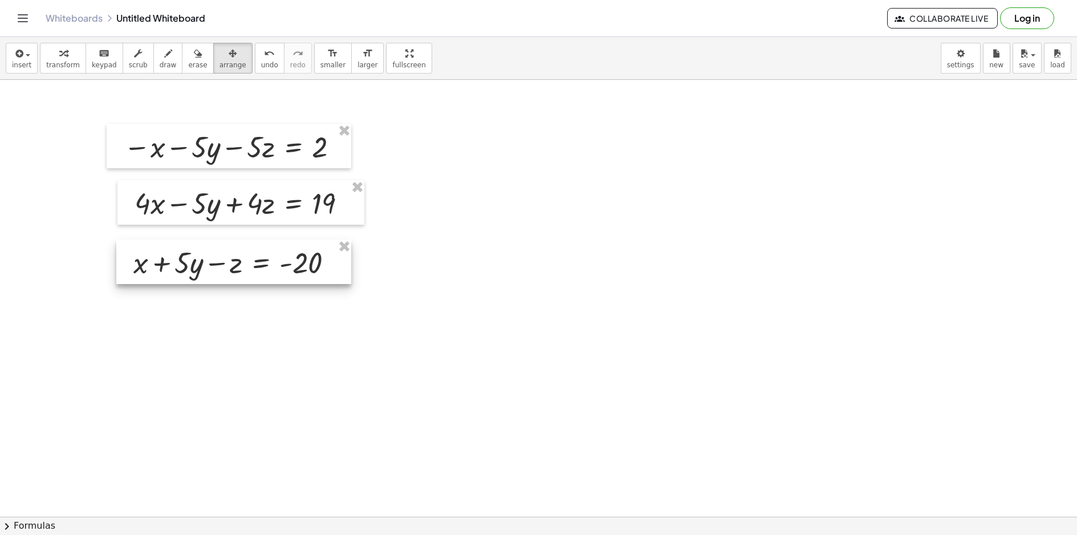
drag, startPoint x: 600, startPoint y: 151, endPoint x: 254, endPoint y: 261, distance: 363.2
click at [253, 261] on div at bounding box center [233, 262] width 235 height 44
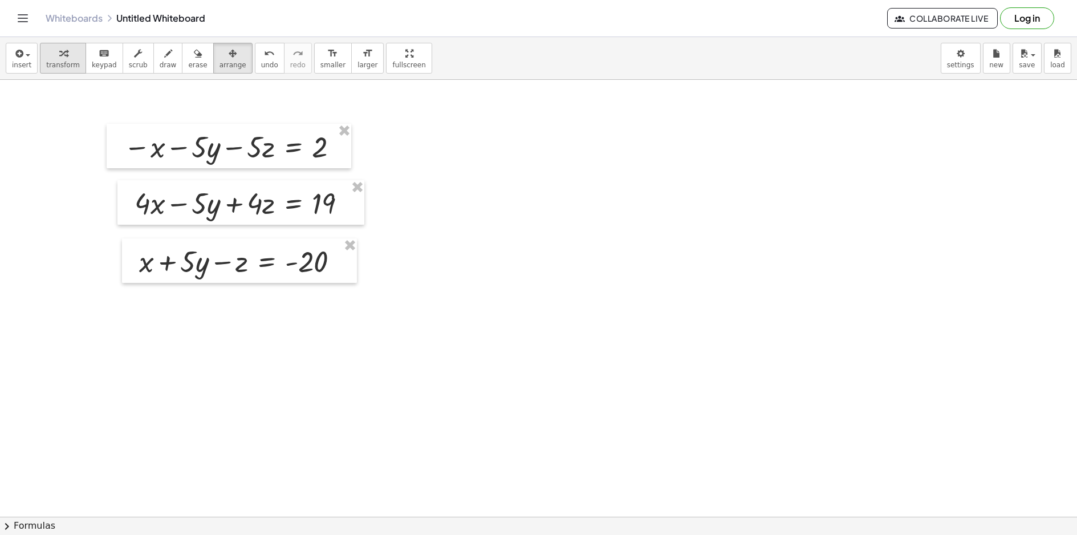
click at [62, 68] on span "transform" at bounding box center [63, 65] width 34 height 8
click at [227, 148] on div at bounding box center [233, 146] width 230 height 39
click at [154, 146] on div at bounding box center [233, 146] width 230 height 39
drag, startPoint x: 182, startPoint y: 254, endPoint x: 164, endPoint y: 259, distance: 18.8
click at [166, 259] on div at bounding box center [243, 260] width 221 height 39
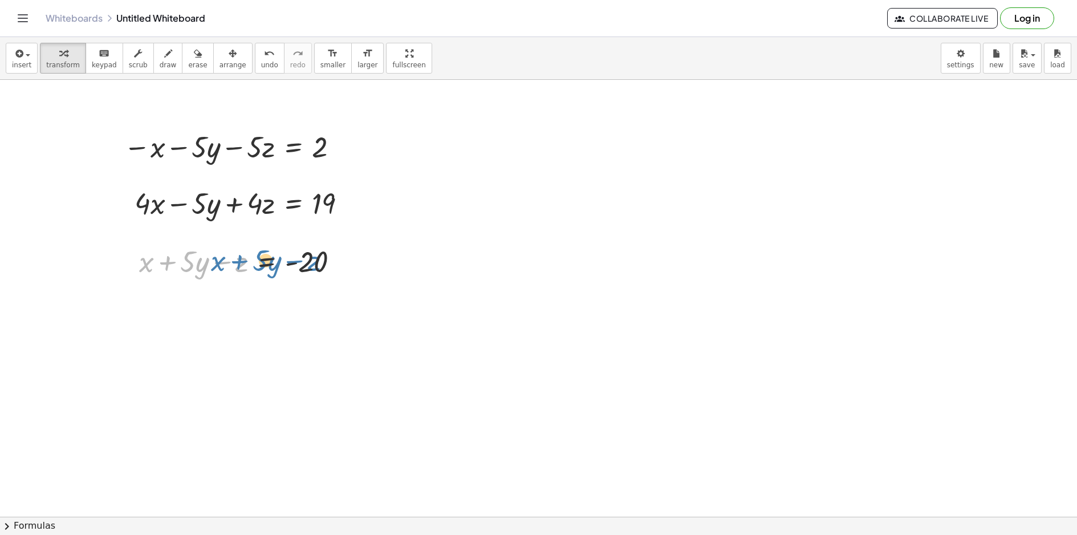
drag, startPoint x: 125, startPoint y: 274, endPoint x: 149, endPoint y: 265, distance: 25.3
click at [149, 265] on div at bounding box center [243, 260] width 221 height 39
click at [337, 145] on div at bounding box center [337, 147] width 13 height 13
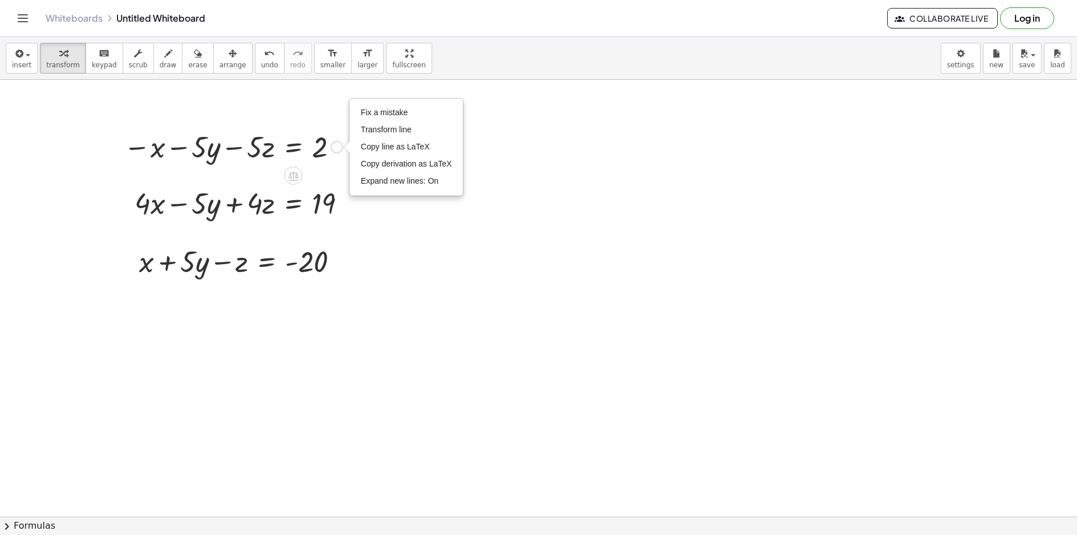
click at [335, 145] on div "Fix a mistake Transform line Copy line as LaTeX Copy derivation as LaTeX Expand…" at bounding box center [337, 147] width 13 height 13
click at [222, 147] on div at bounding box center [233, 146] width 230 height 39
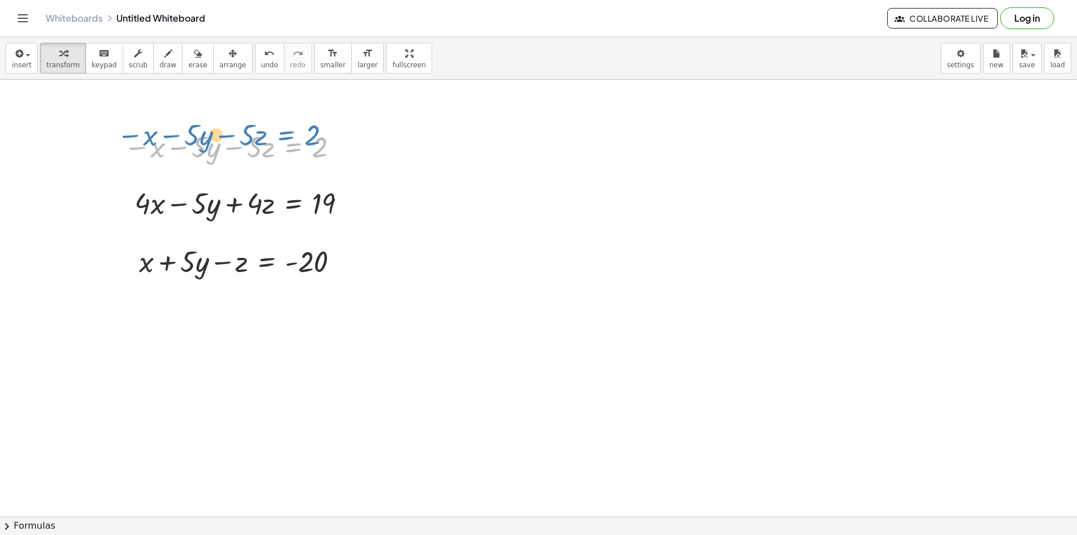
drag, startPoint x: 302, startPoint y: 148, endPoint x: 314, endPoint y: 106, distance: 43.2
click at [267, 290] on icon at bounding box center [267, 291] width 10 height 10
click at [340, 265] on div at bounding box center [342, 261] width 13 height 13
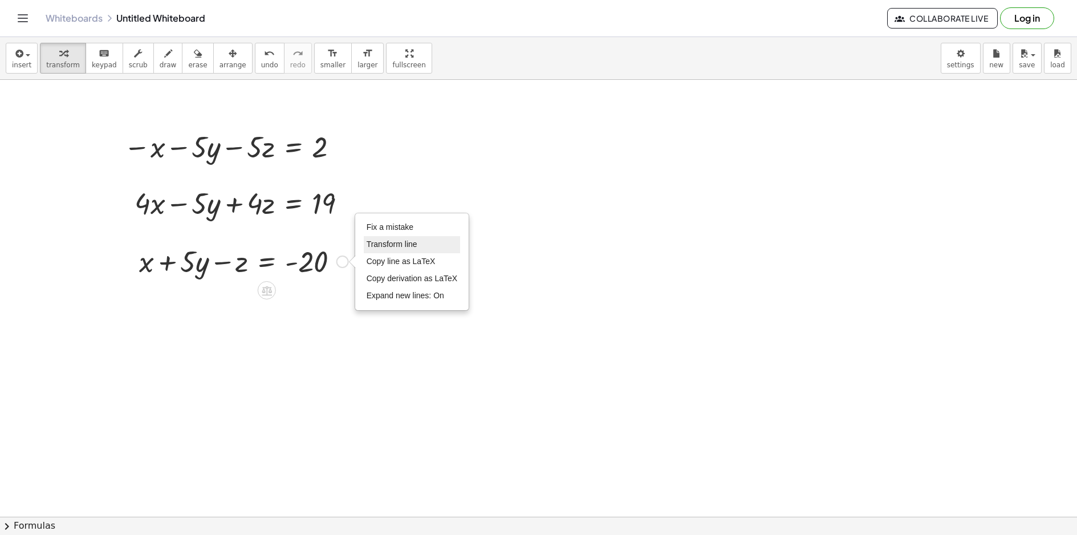
click at [424, 248] on li "Transform line" at bounding box center [412, 244] width 97 height 17
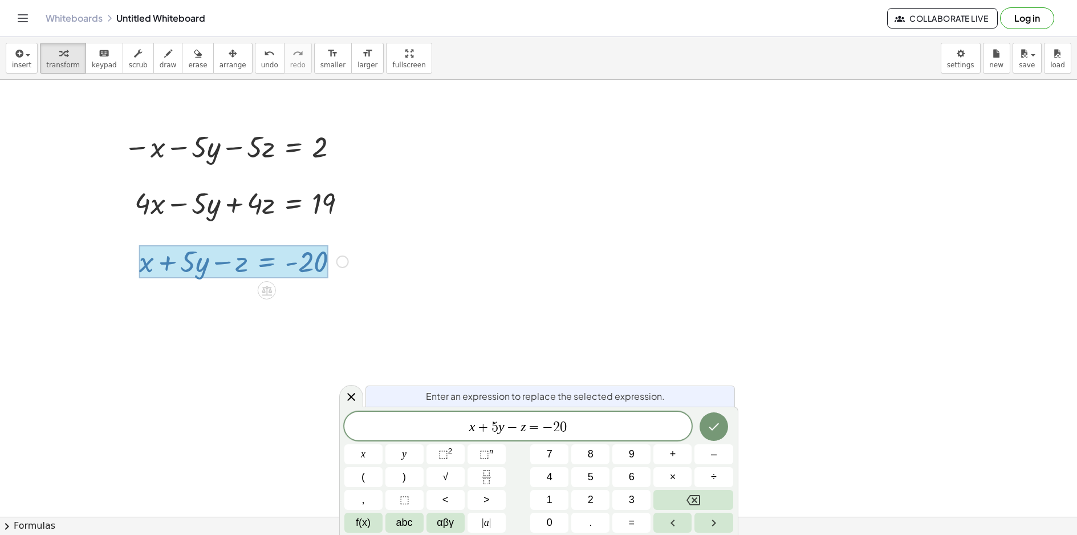
drag, startPoint x: 526, startPoint y: 423, endPoint x: 535, endPoint y: 426, distance: 10.1
click at [526, 424] on span "x + 5 y − z = − 2 0 ​" at bounding box center [518, 427] width 348 height 16
click at [643, 428] on span "x + 5 y − z − x − 5 y − 5 z = − 2 0 ​" at bounding box center [518, 427] width 348 height 16
click at [715, 432] on icon "Done" at bounding box center [714, 427] width 14 height 14
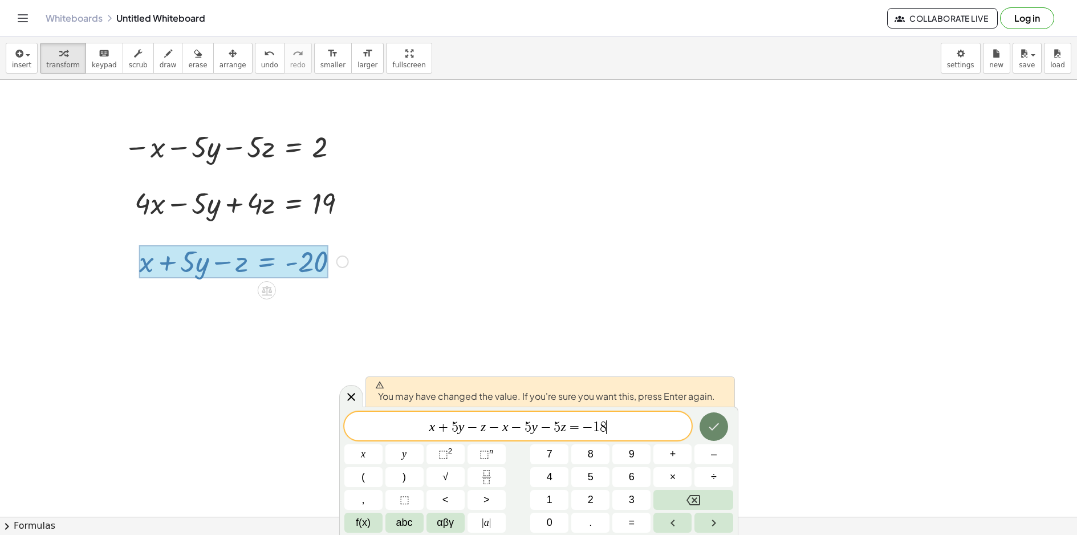
click at [716, 428] on icon "Done" at bounding box center [714, 427] width 14 height 14
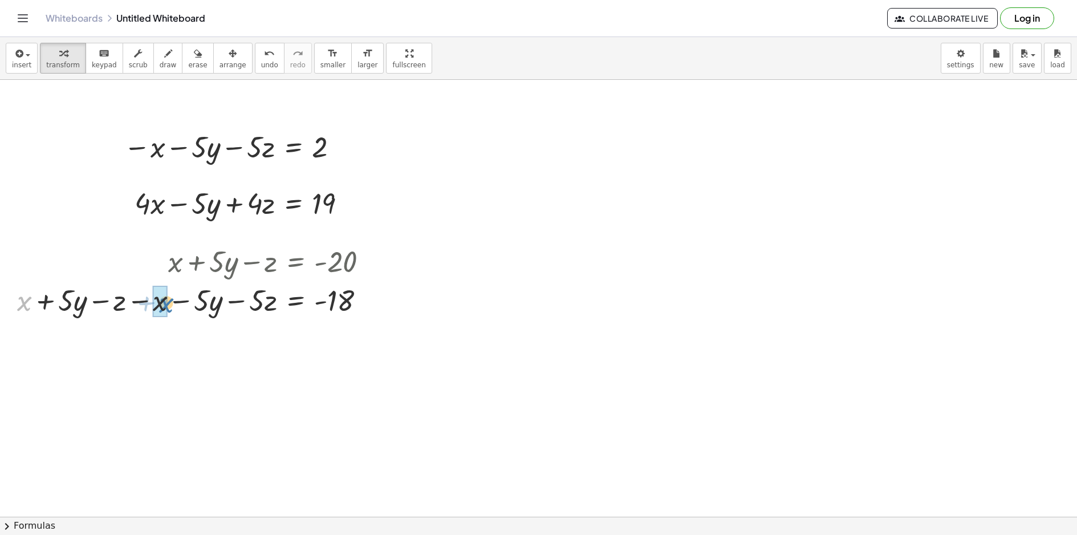
drag, startPoint x: 31, startPoint y: 308, endPoint x: 174, endPoint y: 310, distance: 143.2
click at [171, 309] on div at bounding box center [196, 299] width 371 height 39
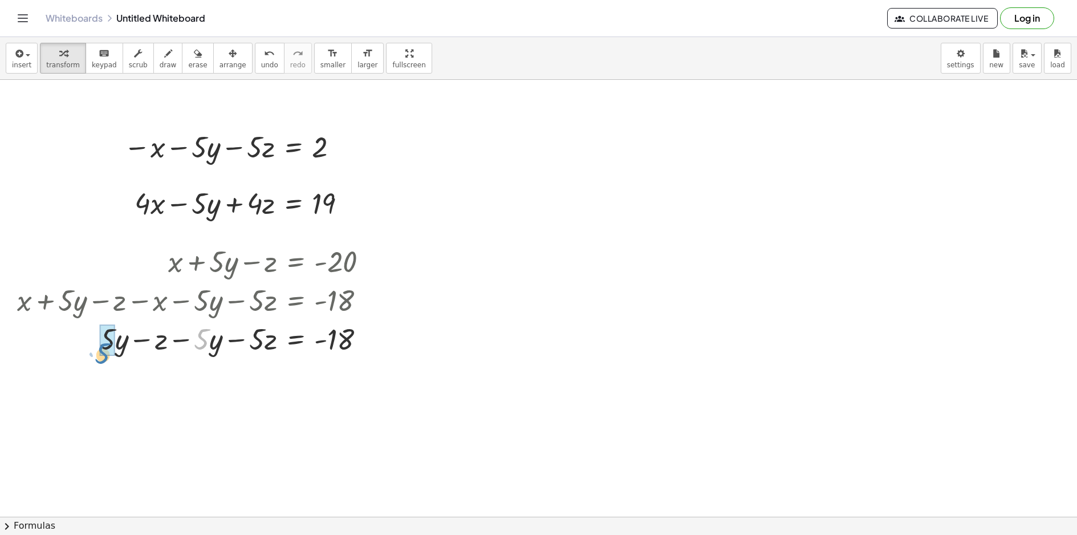
drag, startPoint x: 204, startPoint y: 342, endPoint x: 103, endPoint y: 347, distance: 101.0
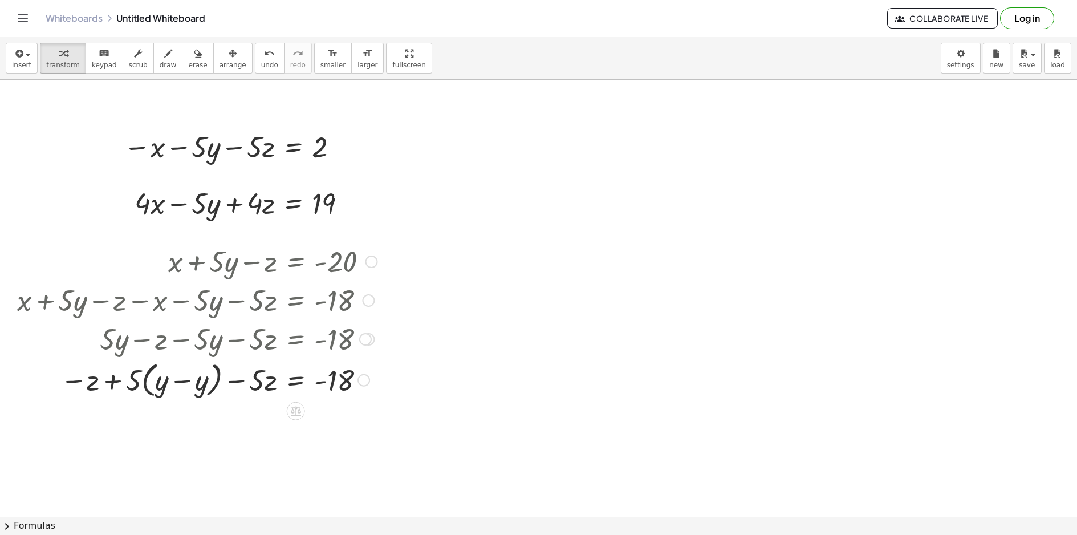
click at [185, 379] on div at bounding box center [196, 379] width 371 height 43
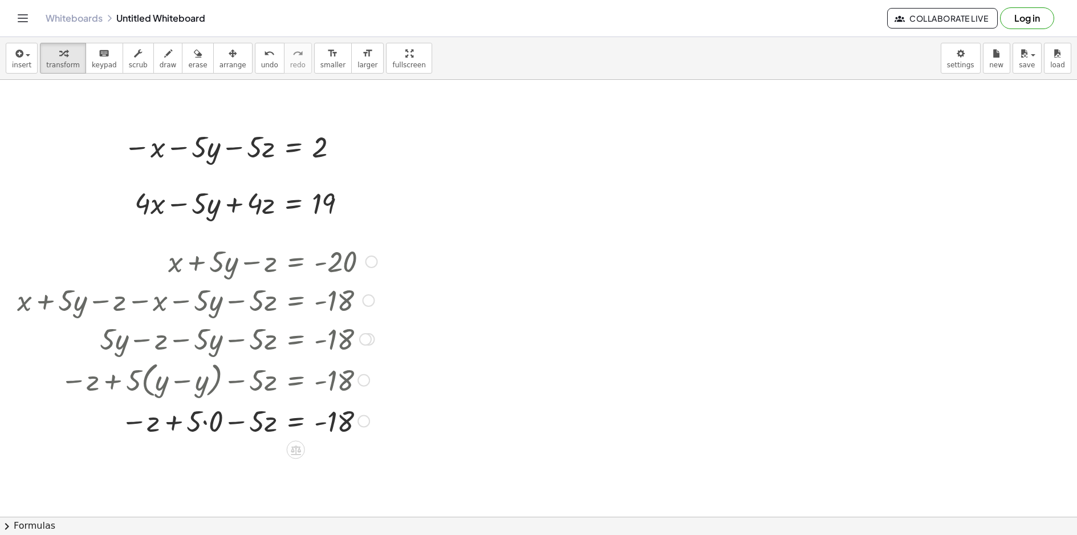
click at [201, 429] on div at bounding box center [196, 420] width 371 height 39
click at [205, 421] on div at bounding box center [196, 420] width 371 height 39
click at [208, 460] on div at bounding box center [196, 459] width 371 height 39
click at [228, 457] on div at bounding box center [196, 459] width 371 height 39
drag, startPoint x: 258, startPoint y: 483, endPoint x: 336, endPoint y: 472, distance: 79.0
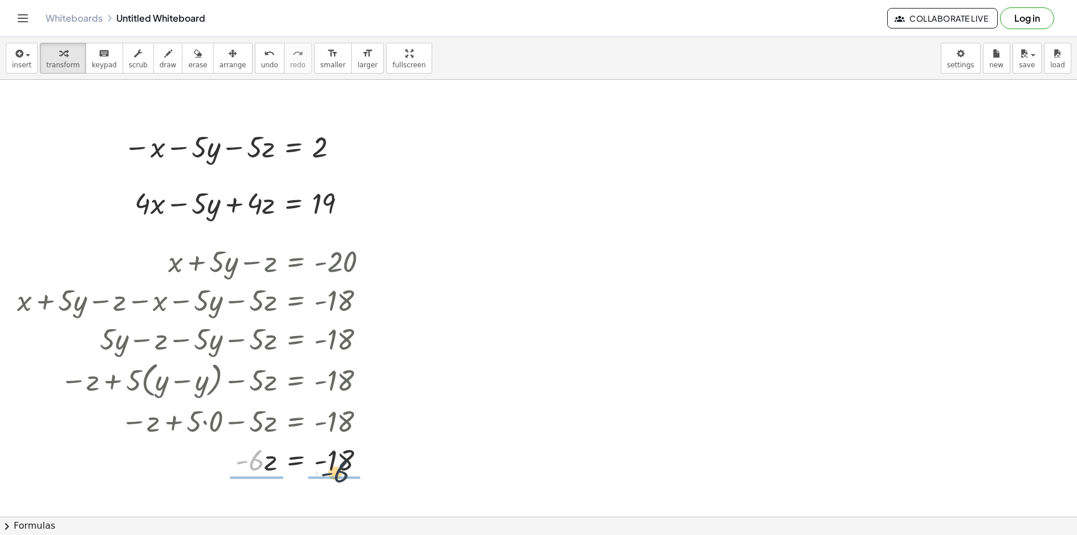
click at [343, 469] on div at bounding box center [196, 459] width 371 height 39
click at [344, 484] on div at bounding box center [197, 458] width 372 height 57
click at [332, 462] on div at bounding box center [196, 458] width 371 height 57
click at [253, 460] on div at bounding box center [196, 458] width 371 height 57
drag, startPoint x: 267, startPoint y: 454, endPoint x: 265, endPoint y: 140, distance: 313.7
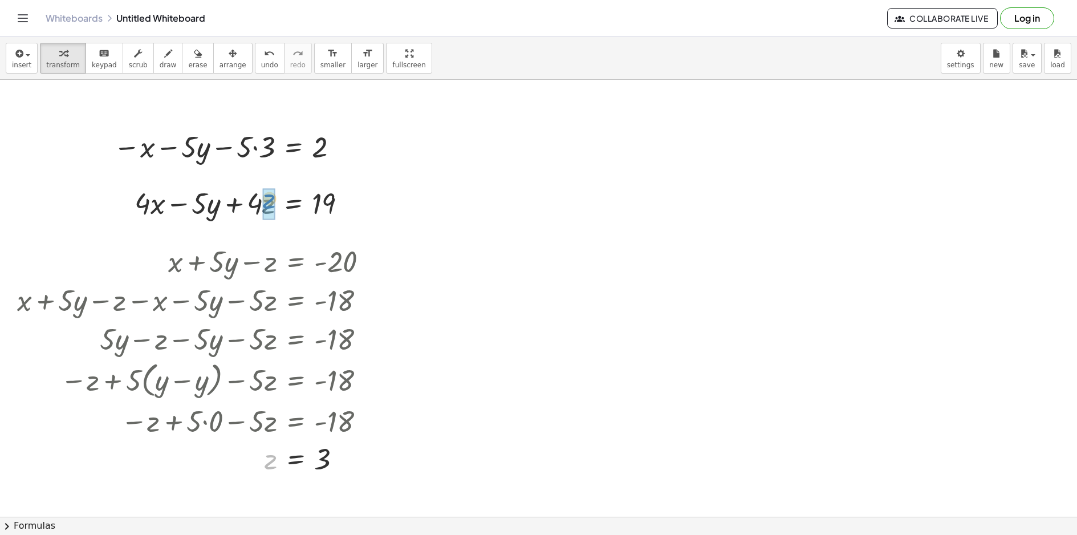
drag, startPoint x: 267, startPoint y: 455, endPoint x: 266, endPoint y: 186, distance: 268.6
click at [253, 209] on div at bounding box center [239, 202] width 243 height 39
click at [255, 145] on div at bounding box center [228, 146] width 241 height 39
drag, startPoint x: 240, startPoint y: 199, endPoint x: 317, endPoint y: 201, distance: 77.6
click at [317, 201] on div at bounding box center [247, 202] width 230 height 39
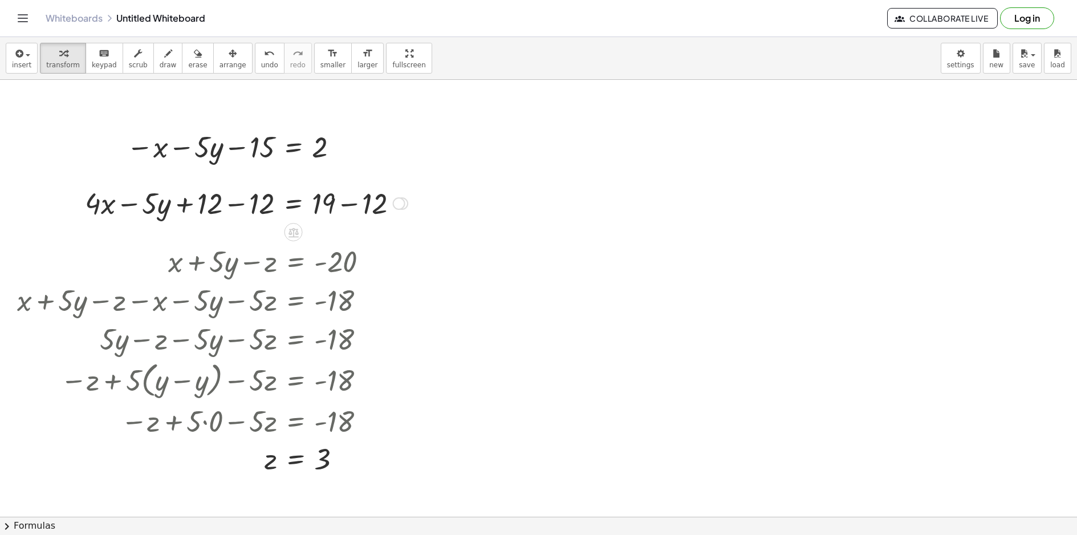
click at [229, 202] on div at bounding box center [246, 202] width 334 height 39
click at [342, 202] on div at bounding box center [299, 202] width 230 height 39
drag, startPoint x: 263, startPoint y: 153, endPoint x: 330, endPoint y: 146, distance: 67.7
click at [330, 146] on div at bounding box center [235, 146] width 228 height 39
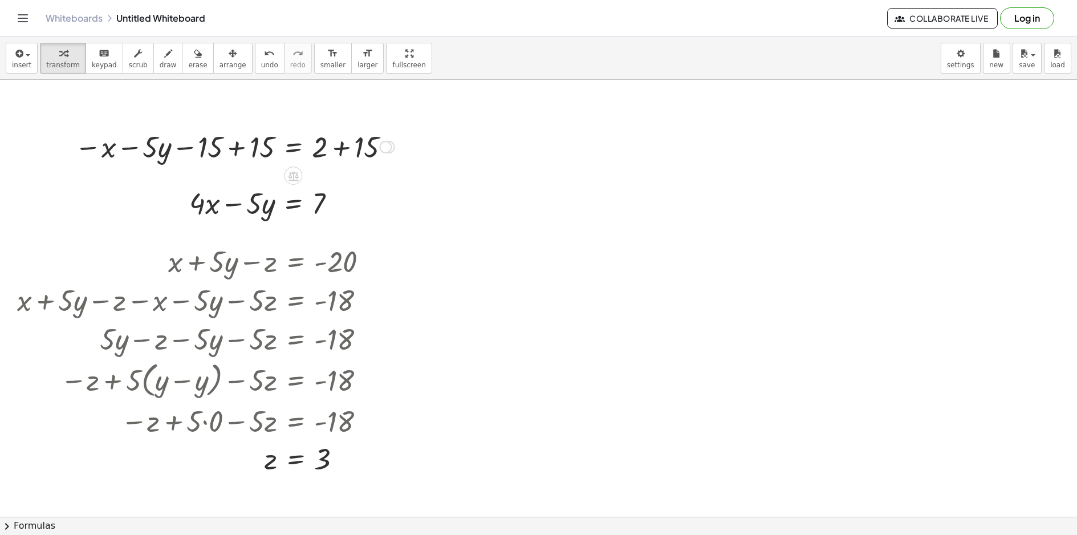
click at [346, 151] on div at bounding box center [234, 146] width 331 height 39
click at [237, 146] on div at bounding box center [212, 146] width 287 height 39
drag, startPoint x: 194, startPoint y: 206, endPoint x: 205, endPoint y: 211, distance: 11.8
click at [188, 206] on div "+ · 4 · x − · 5 · y + · 4 · z = 19 + · 4 · x − · 5 · y + · 4 · 3 = 19 + · 4 · x…" at bounding box center [262, 202] width 181 height 44
click at [212, 206] on div at bounding box center [267, 202] width 167 height 39
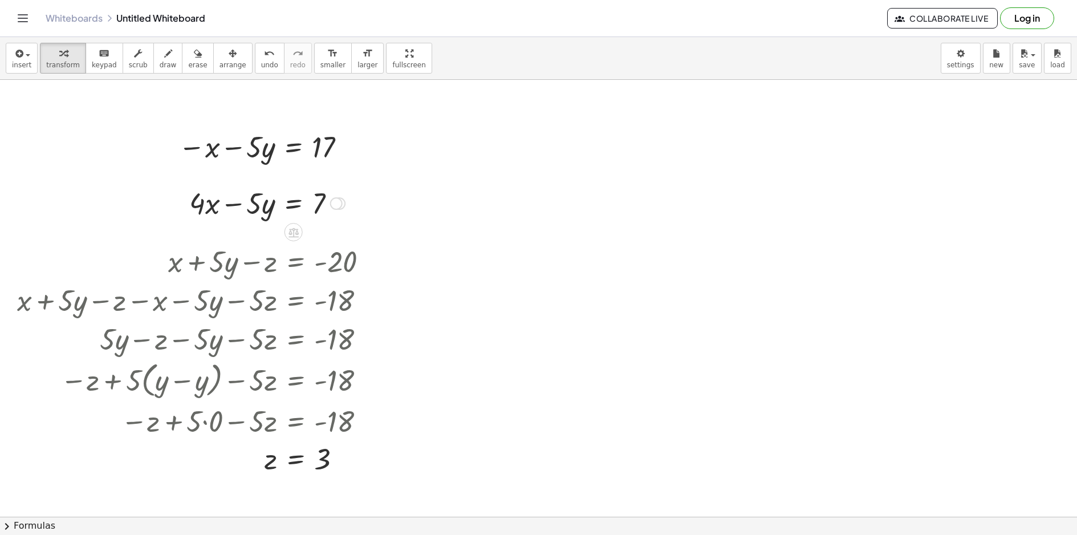
click at [198, 201] on div at bounding box center [267, 202] width 167 height 39
click at [211, 204] on div at bounding box center [267, 202] width 167 height 39
drag, startPoint x: 210, startPoint y: 208, endPoint x: 360, endPoint y: 206, distance: 150.0
click at [178, 201] on div at bounding box center [267, 202] width 281 height 39
click at [244, 204] on div at bounding box center [318, 202] width 180 height 39
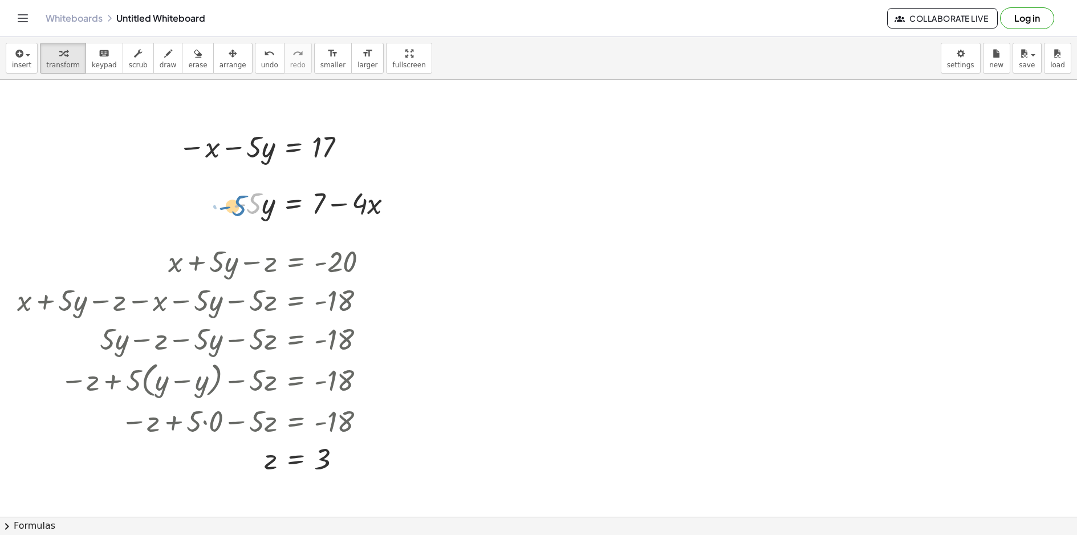
drag, startPoint x: 246, startPoint y: 206, endPoint x: 240, endPoint y: 209, distance: 7.7
click at [238, 209] on div at bounding box center [318, 202] width 180 height 39
drag, startPoint x: 235, startPoint y: 203, endPoint x: 311, endPoint y: 204, distance: 76.4
click at [359, 200] on div at bounding box center [335, 202] width 189 height 39
drag, startPoint x: 380, startPoint y: 201, endPoint x: 323, endPoint y: 200, distance: 57.6
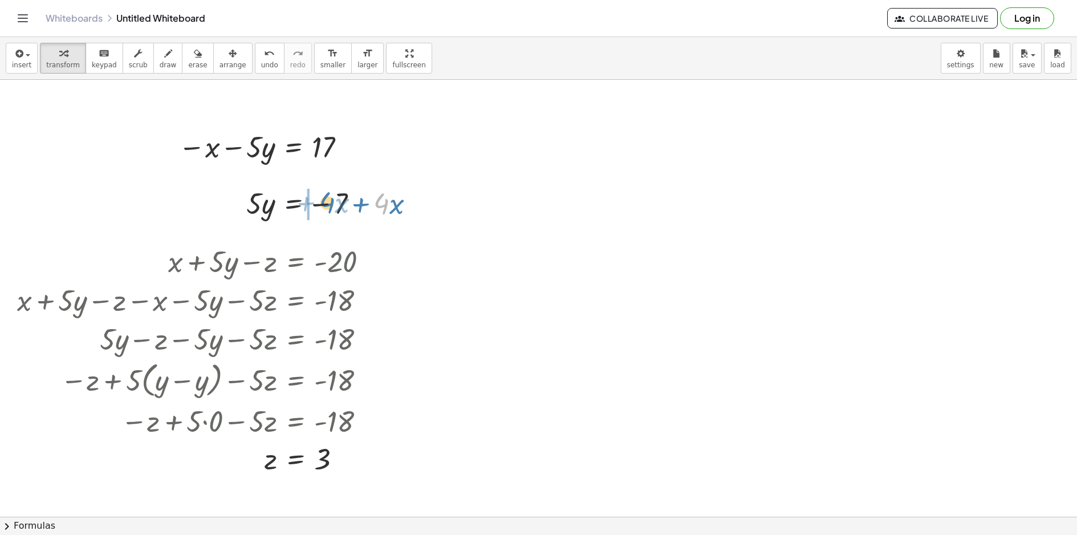
click at [323, 200] on div at bounding box center [335, 202] width 189 height 39
drag, startPoint x: 253, startPoint y: 196, endPoint x: 257, endPoint y: 201, distance: 7.0
click at [257, 201] on div at bounding box center [324, 202] width 167 height 39
click at [295, 194] on div at bounding box center [324, 202] width 167 height 39
click at [267, 207] on div at bounding box center [324, 202] width 167 height 39
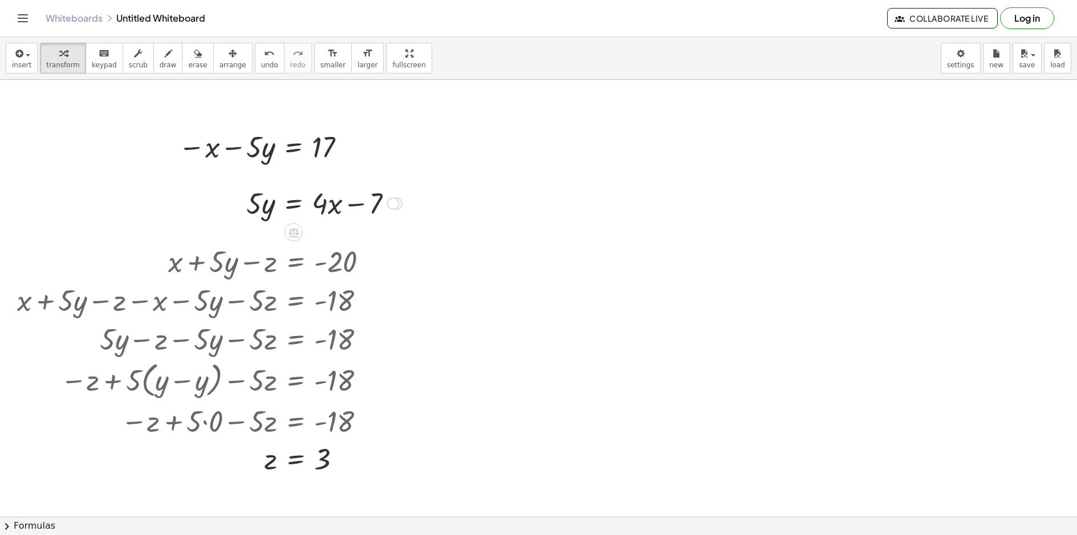
click at [259, 204] on div at bounding box center [324, 202] width 167 height 39
click at [270, 206] on div at bounding box center [324, 202] width 167 height 39
drag, startPoint x: 269, startPoint y: 209, endPoint x: 270, endPoint y: 163, distance: 46.8
click at [169, 148] on div at bounding box center [229, 145] width 253 height 43
drag, startPoint x: 223, startPoint y: 145, endPoint x: 175, endPoint y: 145, distance: 47.9
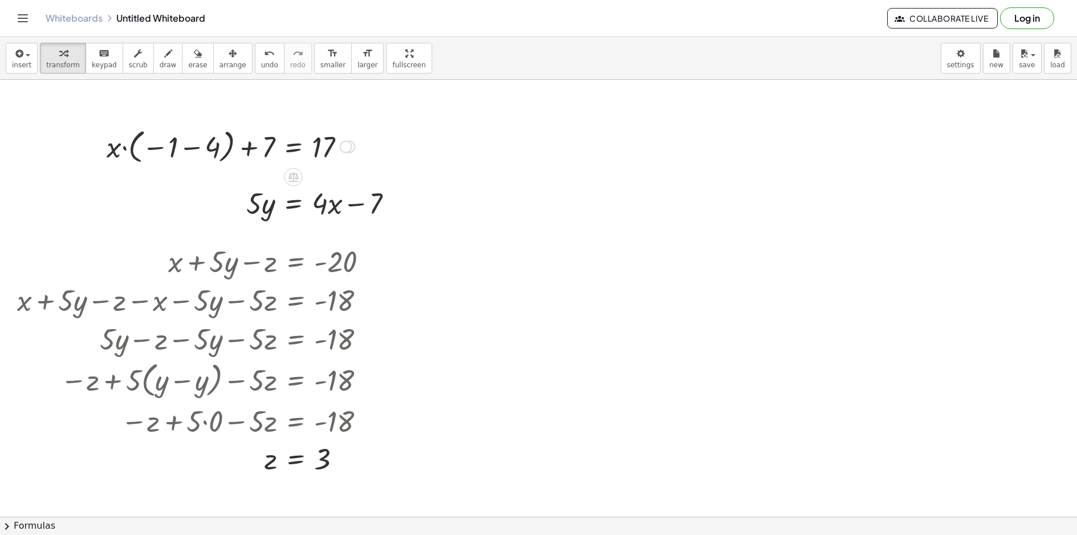
click at [186, 148] on div at bounding box center [230, 146] width 259 height 42
click at [209, 154] on div at bounding box center [270, 146] width 181 height 39
click at [225, 143] on div at bounding box center [264, 146] width 183 height 39
drag, startPoint x: 214, startPoint y: 146, endPoint x: 206, endPoint y: 149, distance: 9.0
click at [201, 147] on div at bounding box center [264, 146] width 183 height 39
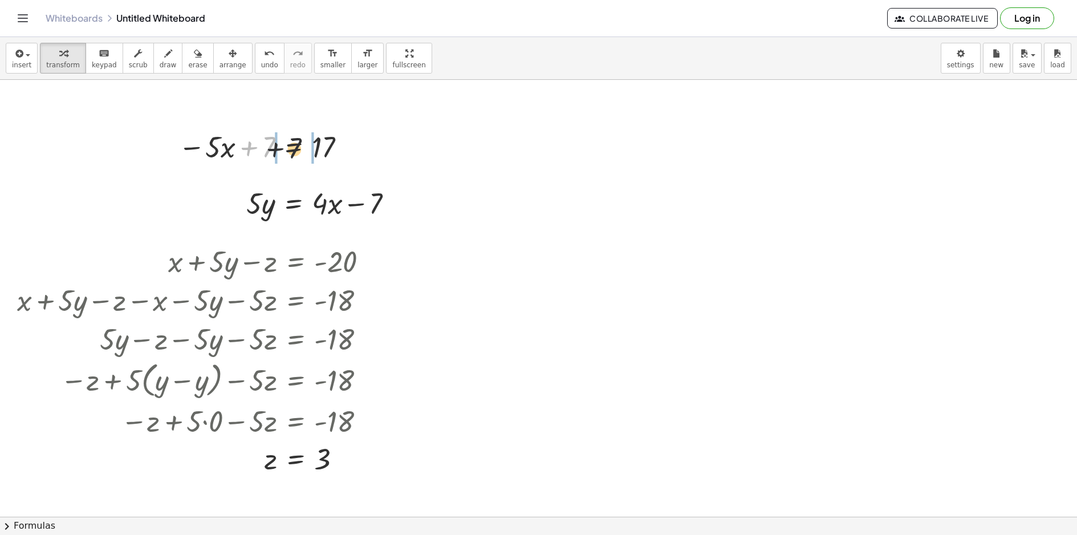
drag, startPoint x: 266, startPoint y: 148, endPoint x: 322, endPoint y: 140, distance: 56.5
click at [316, 141] on div at bounding box center [264, 146] width 183 height 39
click at [346, 147] on div at bounding box center [264, 146] width 262 height 39
click at [246, 141] on div at bounding box center [245, 146] width 224 height 39
drag, startPoint x: 253, startPoint y: 148, endPoint x: 330, endPoint y: 160, distance: 77.9
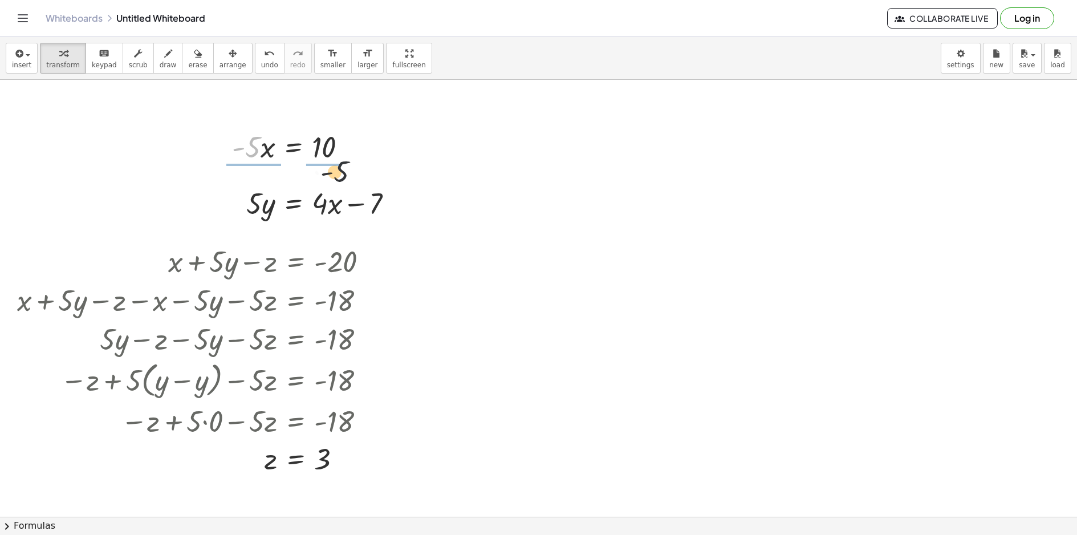
click at [327, 160] on div at bounding box center [294, 146] width 136 height 39
click at [329, 149] on div at bounding box center [298, 145] width 140 height 57
click at [260, 150] on div at bounding box center [297, 145] width 139 height 57
drag, startPoint x: 287, startPoint y: 166, endPoint x: 340, endPoint y: 206, distance: 67.2
click at [331, 202] on div at bounding box center [335, 202] width 188 height 39
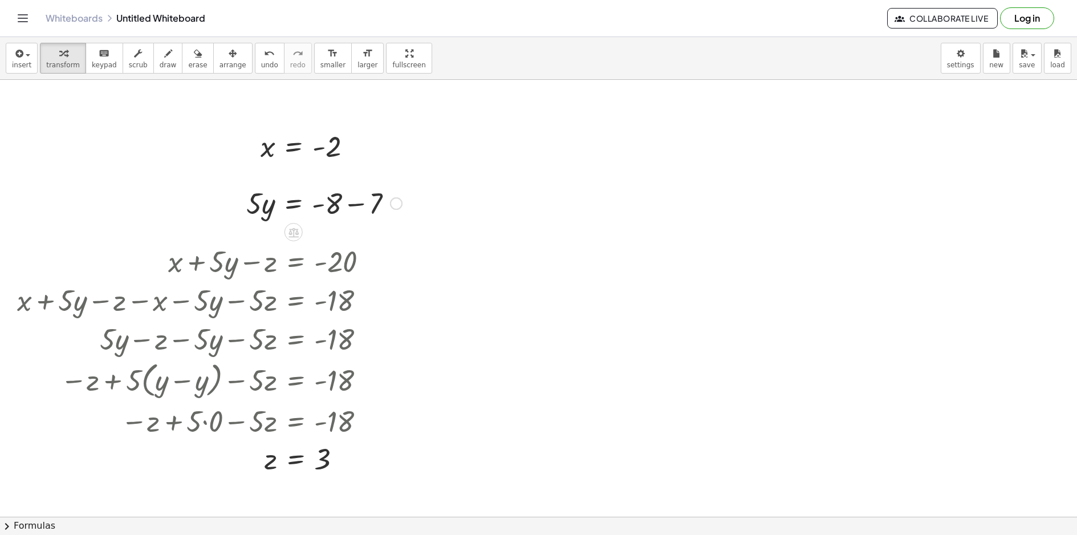
click at [348, 202] on div at bounding box center [324, 202] width 167 height 39
drag, startPoint x: 263, startPoint y: 216, endPoint x: 349, endPoint y: 218, distance: 86.2
click at [339, 213] on div at bounding box center [308, 202] width 140 height 57
click at [250, 201] on div at bounding box center [302, 202] width 128 height 57
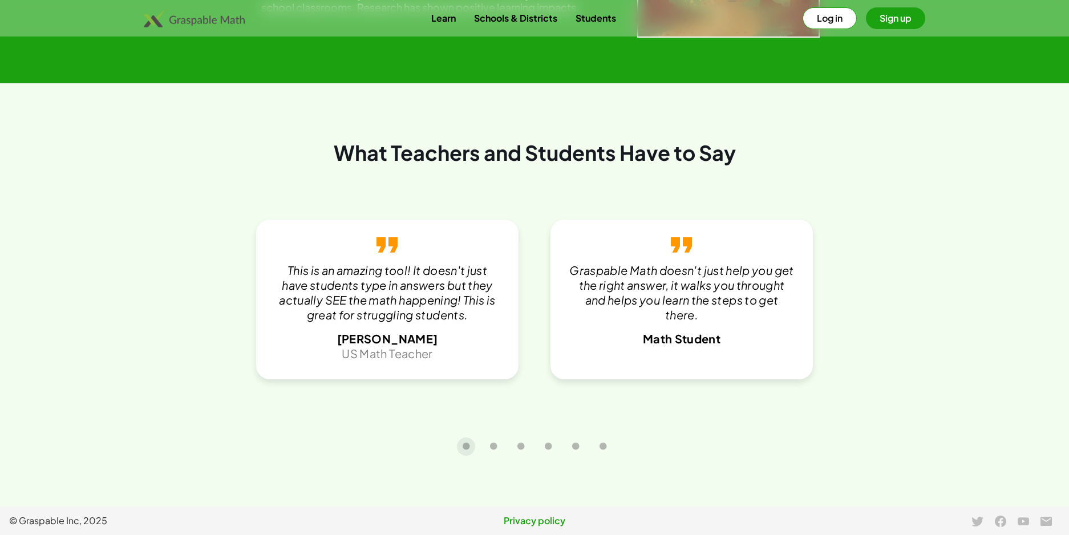
scroll to position [2436, 0]
